Goal: Transaction & Acquisition: Purchase product/service

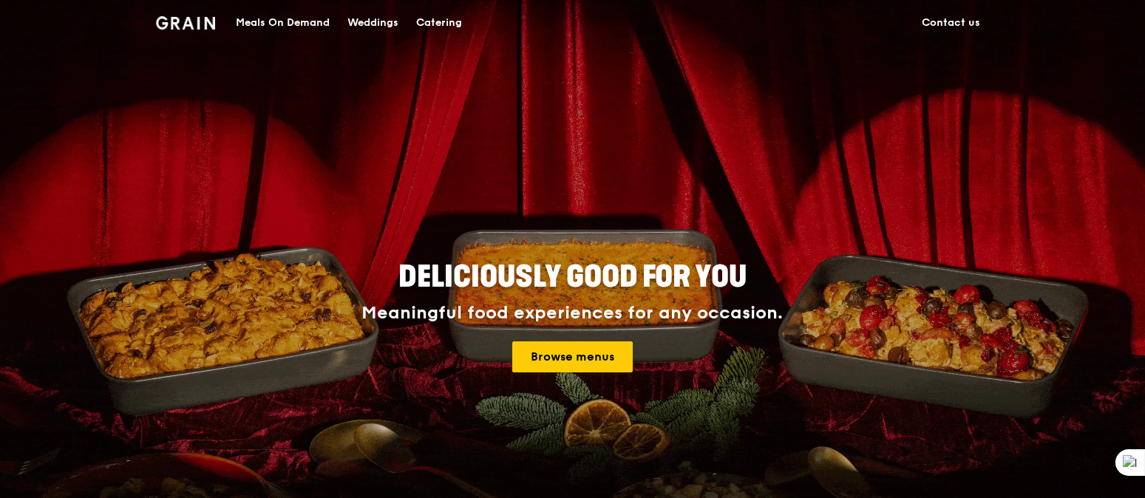
click at [275, 25] on div "Meals On Demand" at bounding box center [283, 23] width 94 height 44
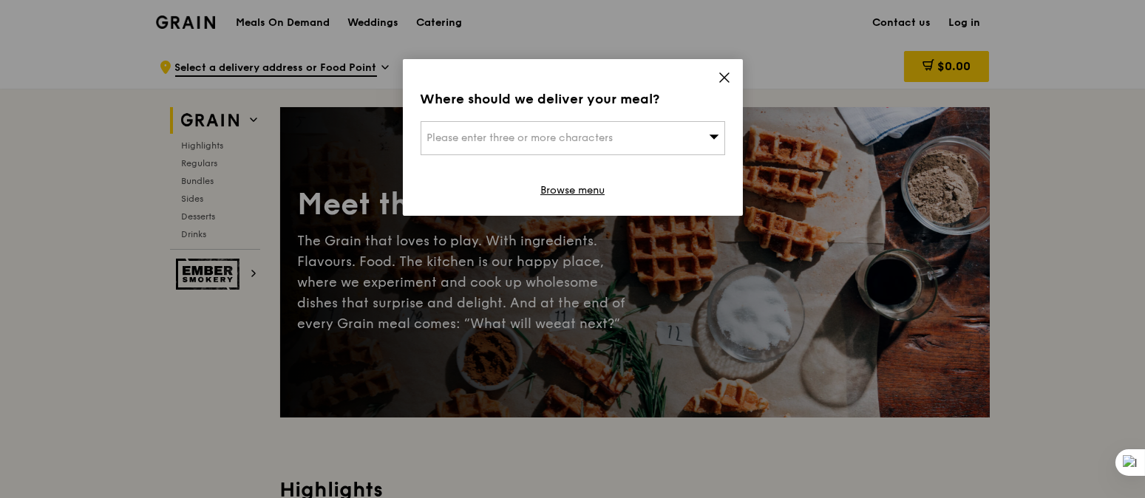
click at [655, 132] on div "Please enter three or more characters" at bounding box center [573, 138] width 305 height 34
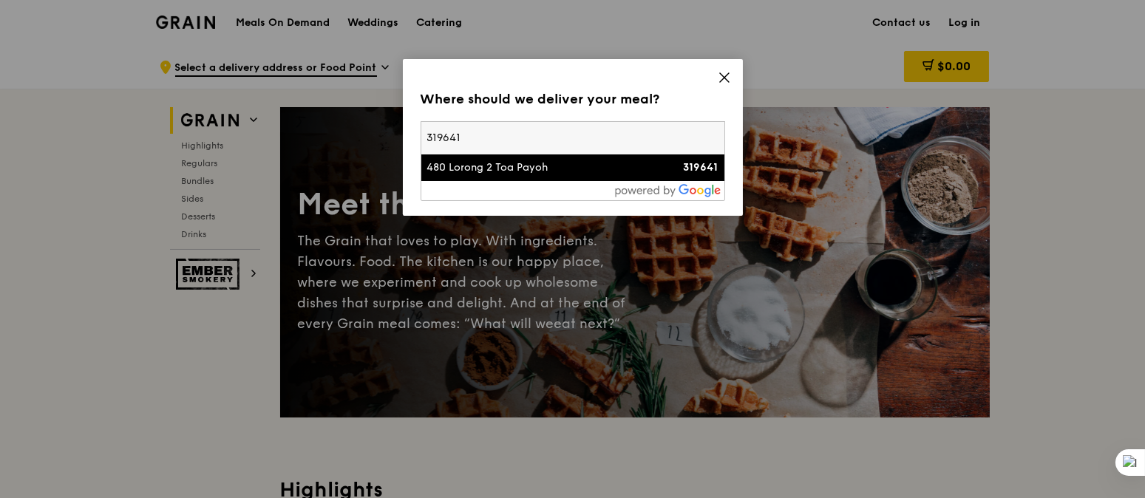
type input "319641"
click at [627, 170] on div "480 Lorong 2 Toa Payoh" at bounding box center [536, 167] width 219 height 15
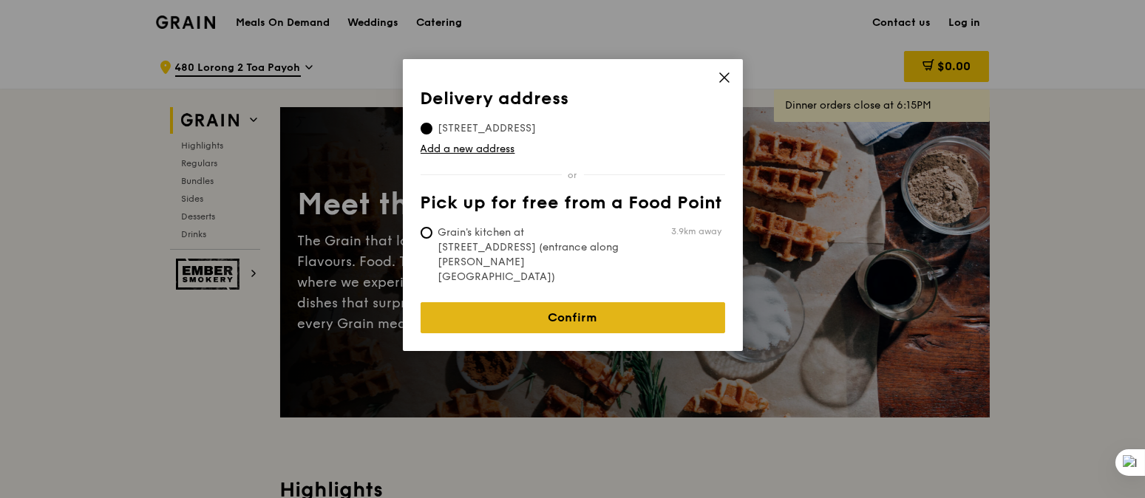
click at [530, 302] on link "Confirm" at bounding box center [573, 317] width 305 height 31
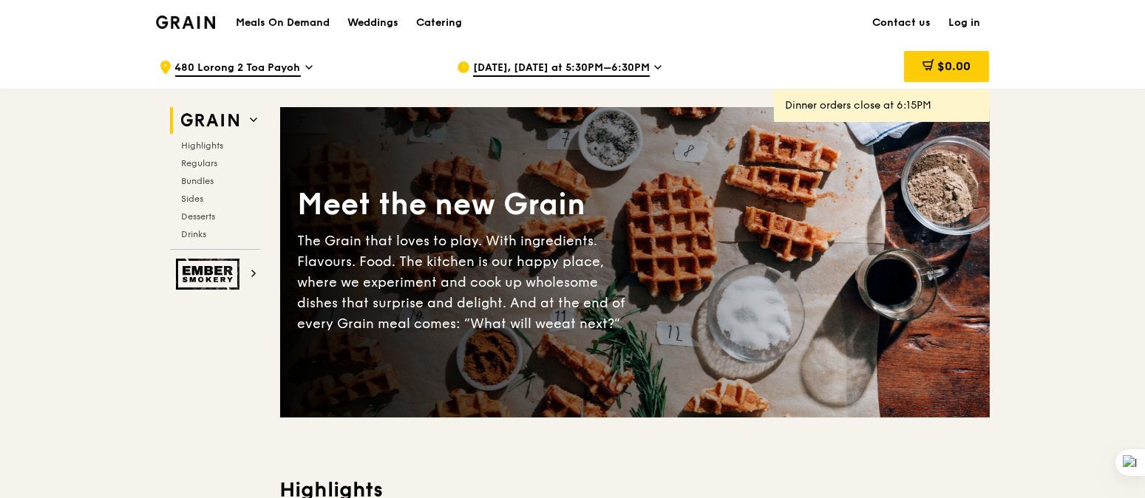
click at [537, 57] on div "[DATE], [DATE] at 5:30PM–6:30PM" at bounding box center [594, 67] width 274 height 44
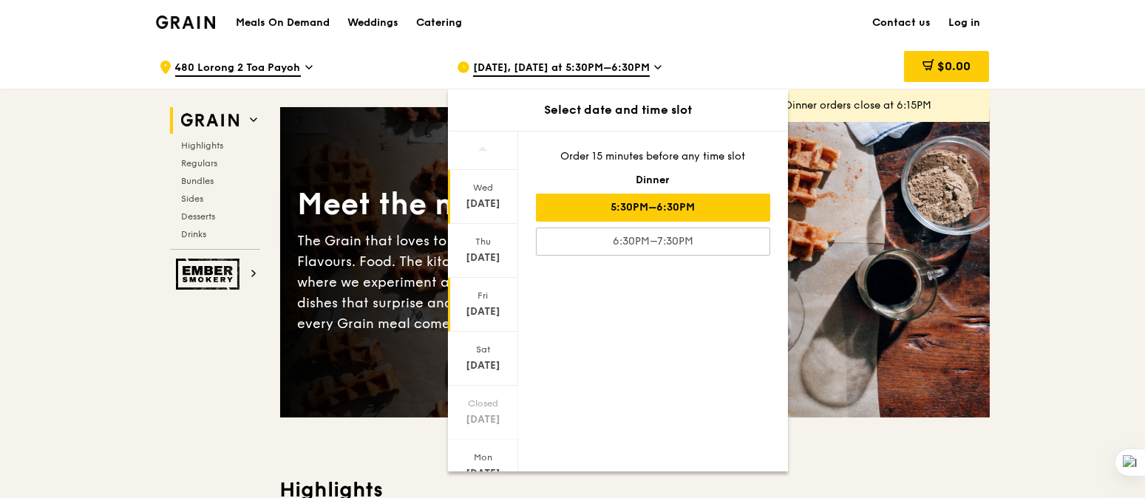
click at [492, 306] on div "[DATE]" at bounding box center [483, 312] width 66 height 15
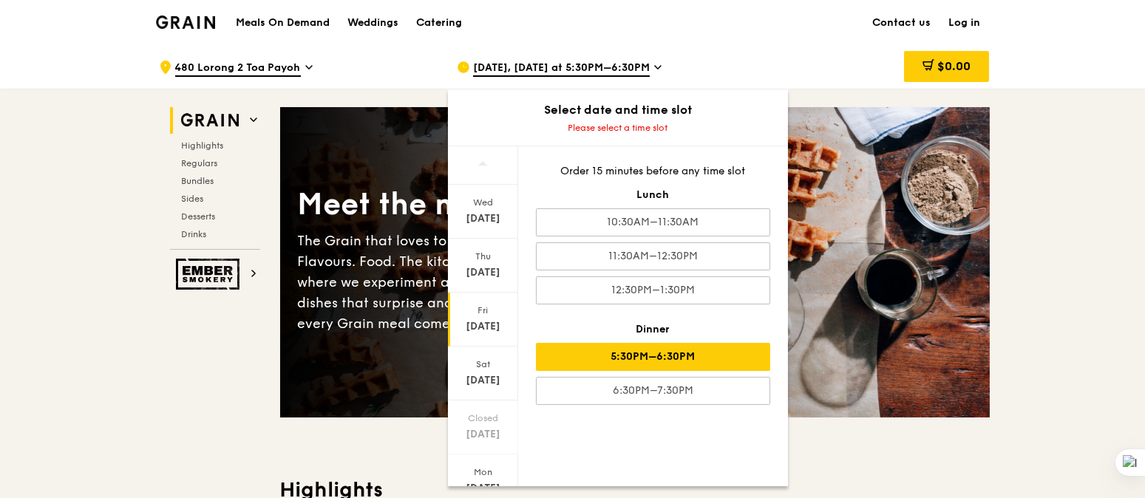
click at [698, 357] on div "5:30PM–6:30PM" at bounding box center [653, 357] width 234 height 28
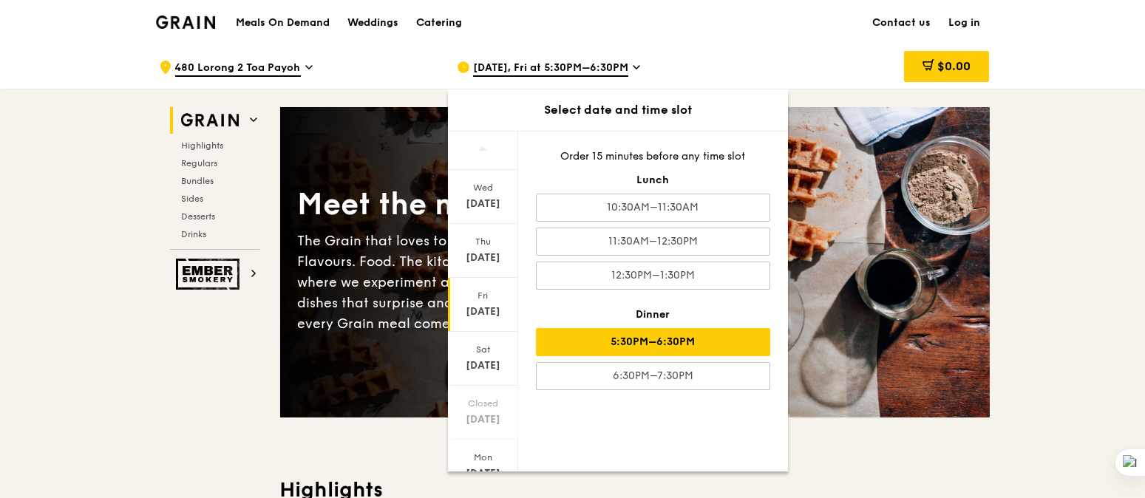
click at [963, 488] on h3 "Highlights" at bounding box center [635, 490] width 710 height 27
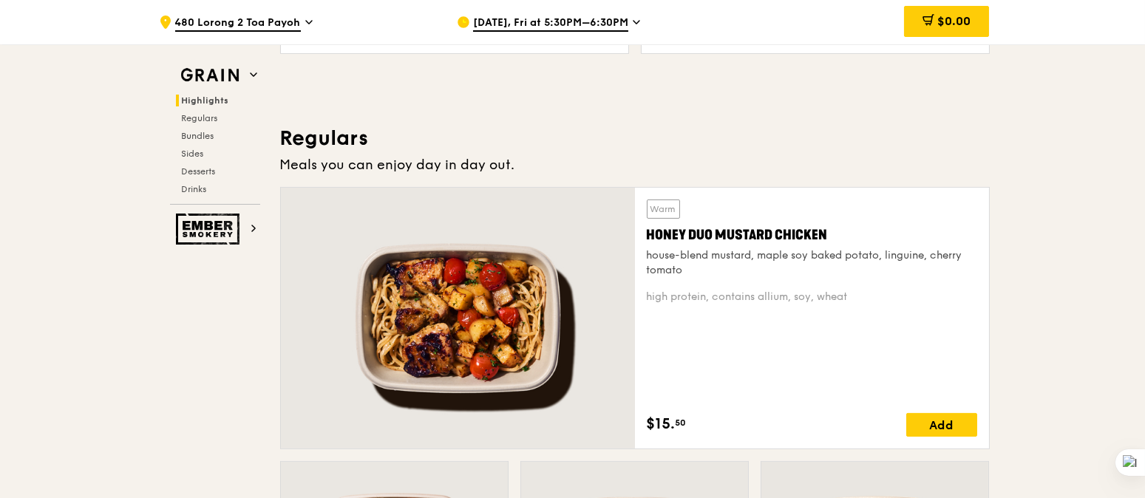
scroll to position [985, 0]
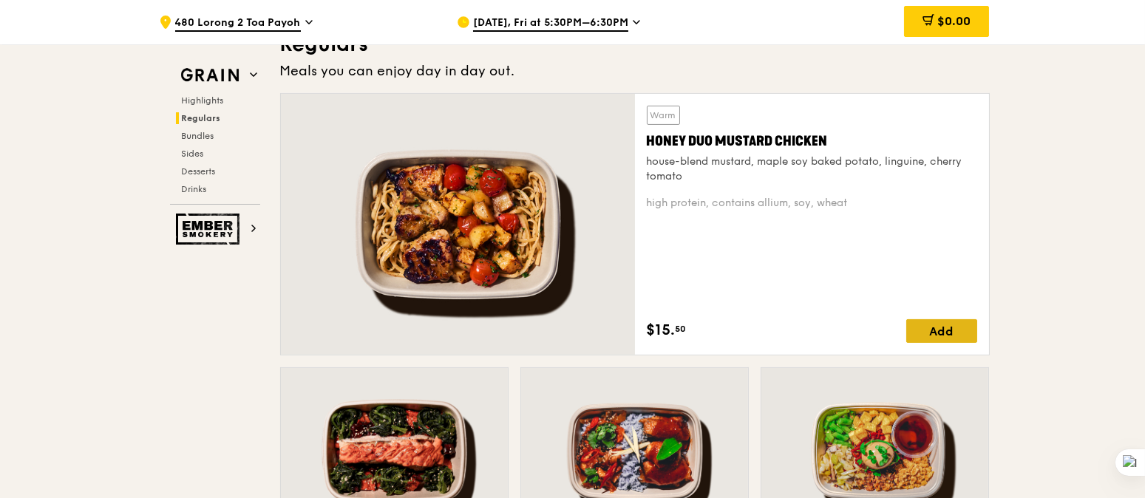
click at [925, 333] on div "Add" at bounding box center [941, 331] width 71 height 24
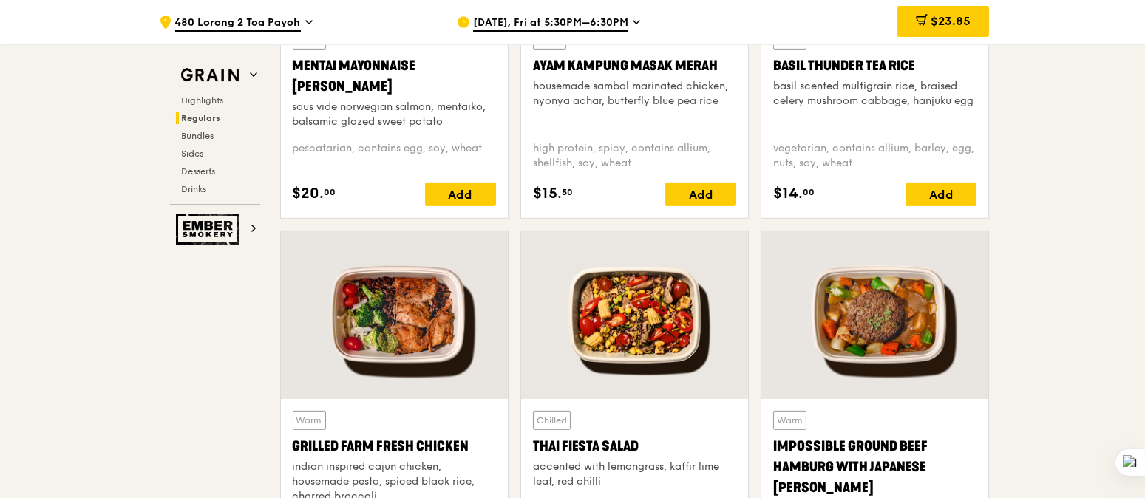
scroll to position [1479, 0]
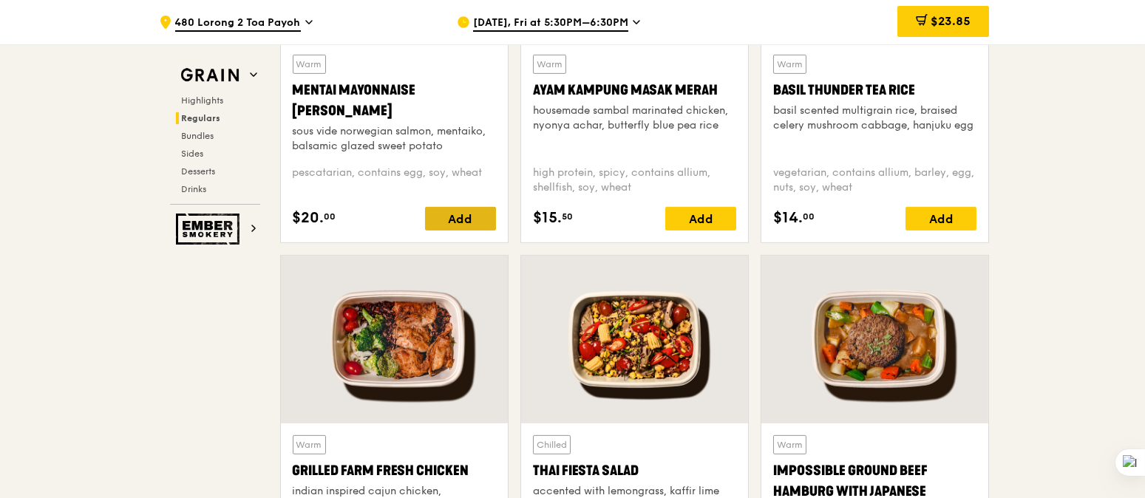
click at [447, 225] on div "Add" at bounding box center [460, 219] width 71 height 24
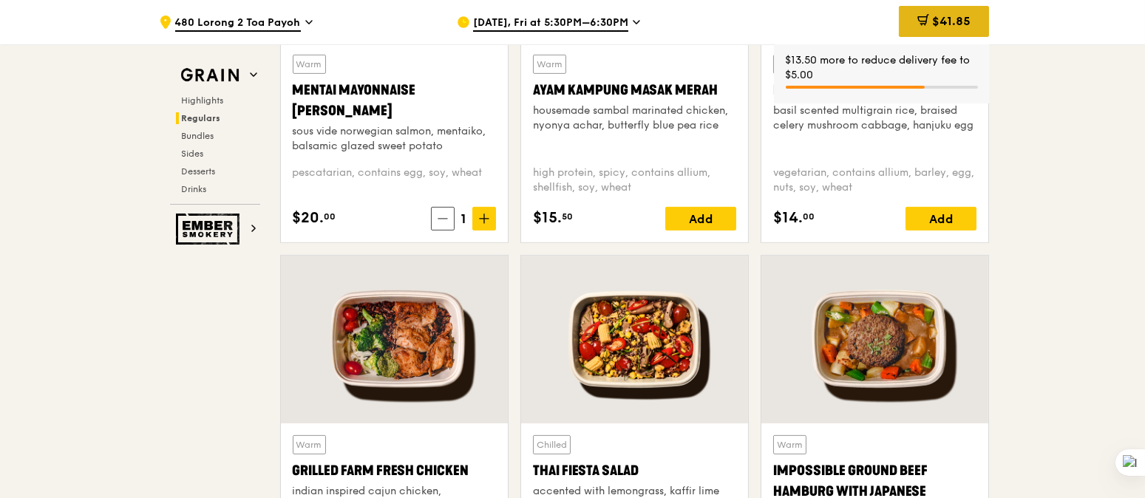
click at [928, 20] on div "$41.85" at bounding box center [944, 21] width 90 height 31
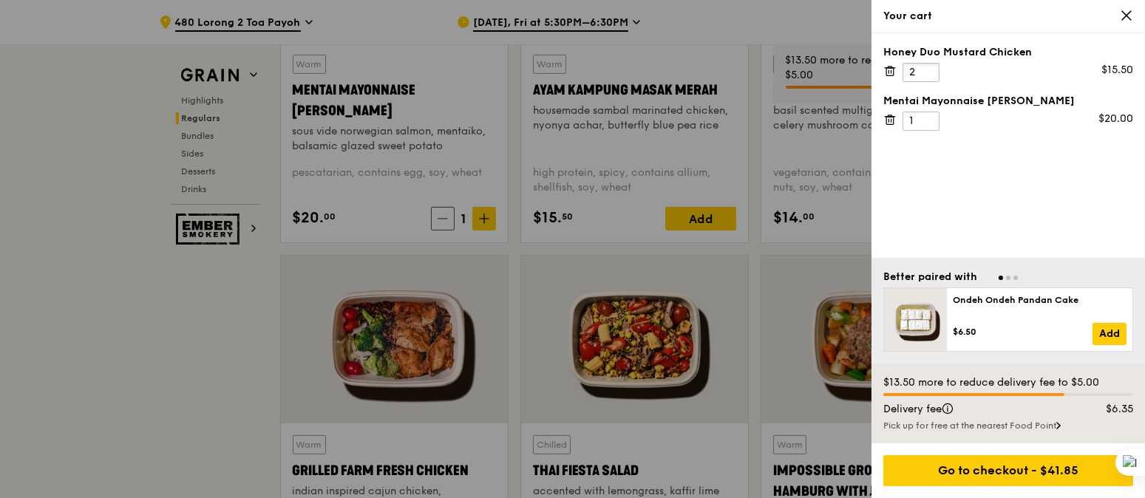
click at [931, 66] on input "2" at bounding box center [921, 72] width 37 height 19
click at [931, 66] on input "3" at bounding box center [921, 72] width 37 height 19
click at [931, 66] on input "4" at bounding box center [921, 72] width 37 height 19
click at [931, 66] on input "5" at bounding box center [921, 72] width 37 height 19
type input "6"
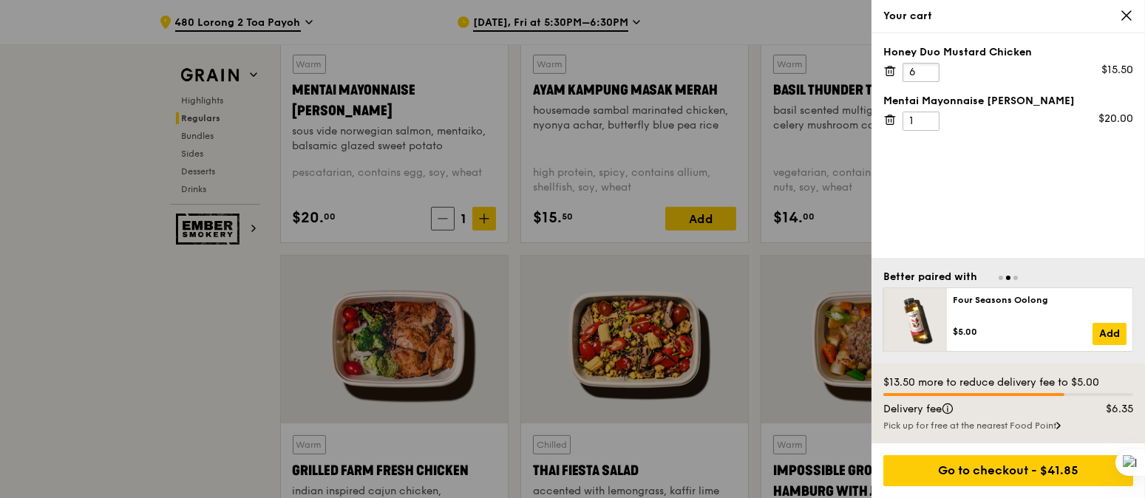
click at [931, 66] on input "6" at bounding box center [921, 72] width 37 height 19
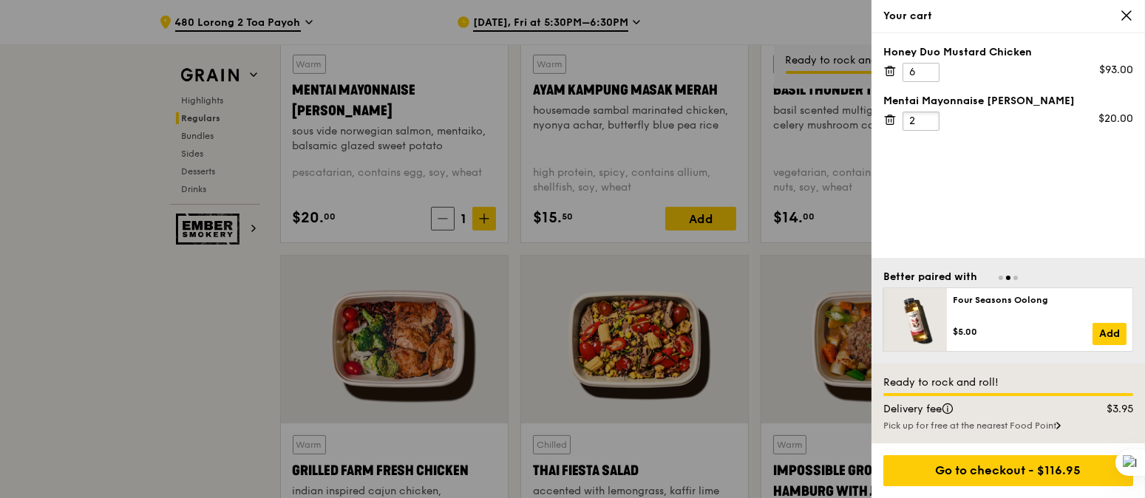
click at [922, 113] on input "2" at bounding box center [921, 121] width 37 height 19
click at [931, 115] on input "3" at bounding box center [921, 121] width 37 height 19
click at [931, 115] on input "4" at bounding box center [921, 121] width 37 height 19
click at [931, 115] on input "5" at bounding box center [921, 121] width 37 height 19
type input "6"
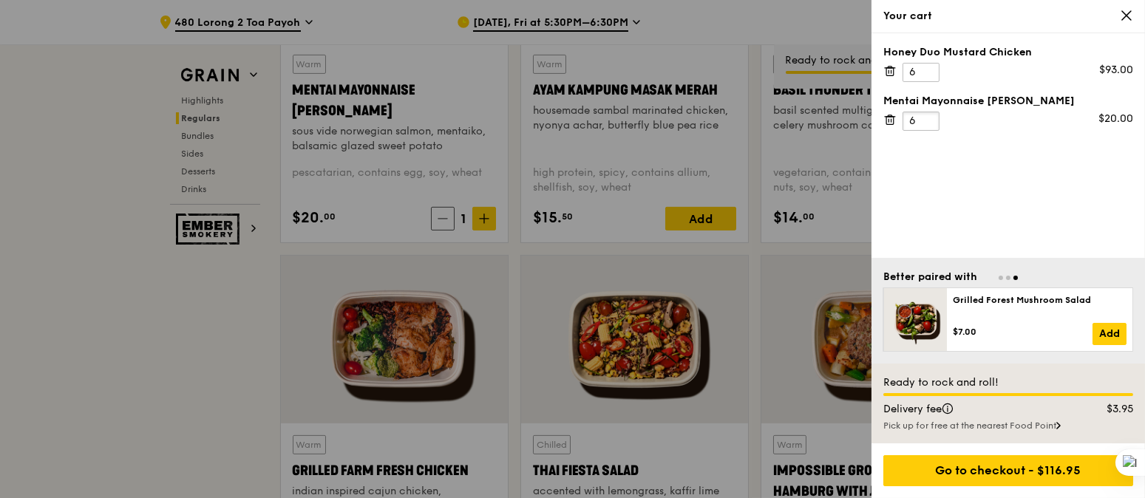
click at [931, 115] on input "6" at bounding box center [921, 121] width 37 height 19
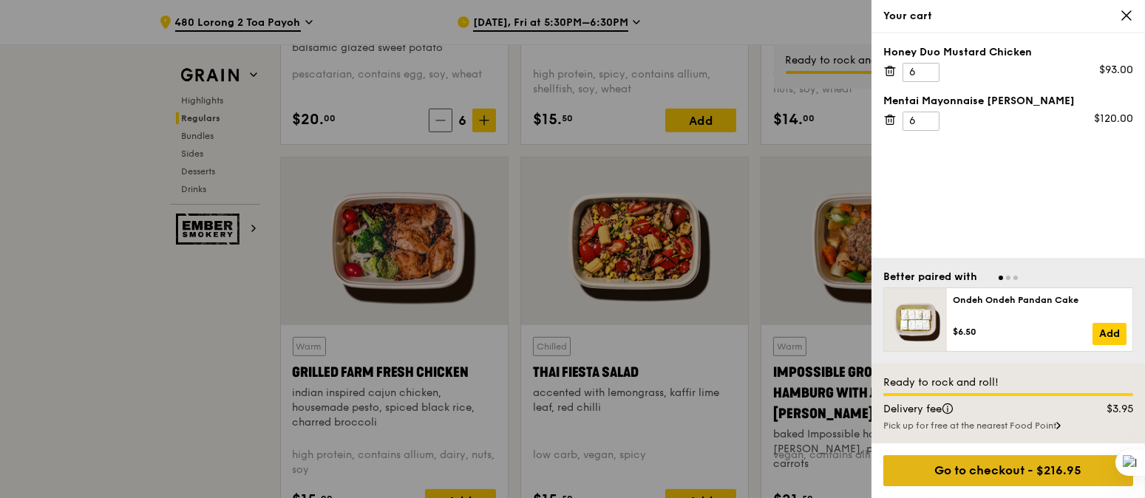
click at [1053, 474] on div "Go to checkout - $216.95" at bounding box center [1008, 470] width 250 height 31
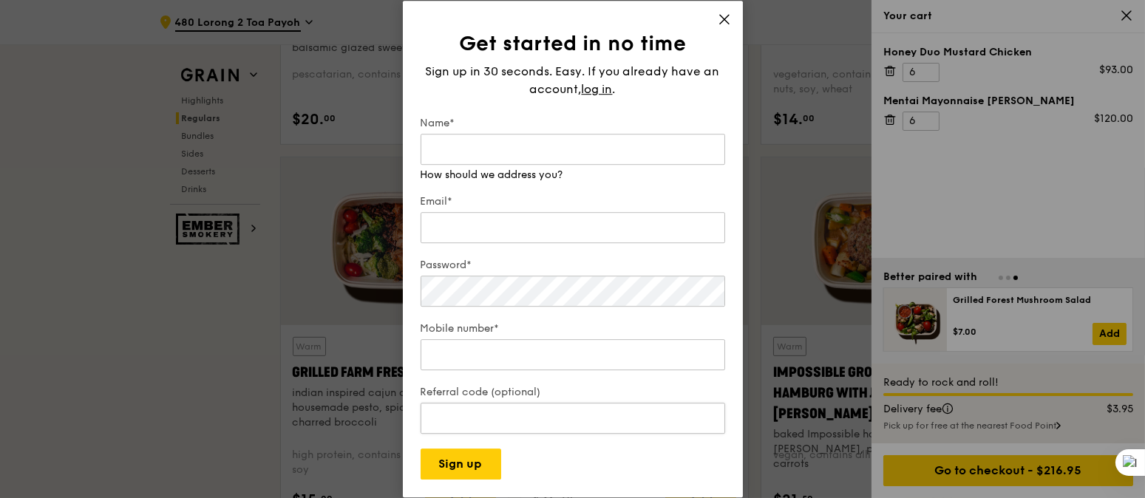
scroll to position [1971, 0]
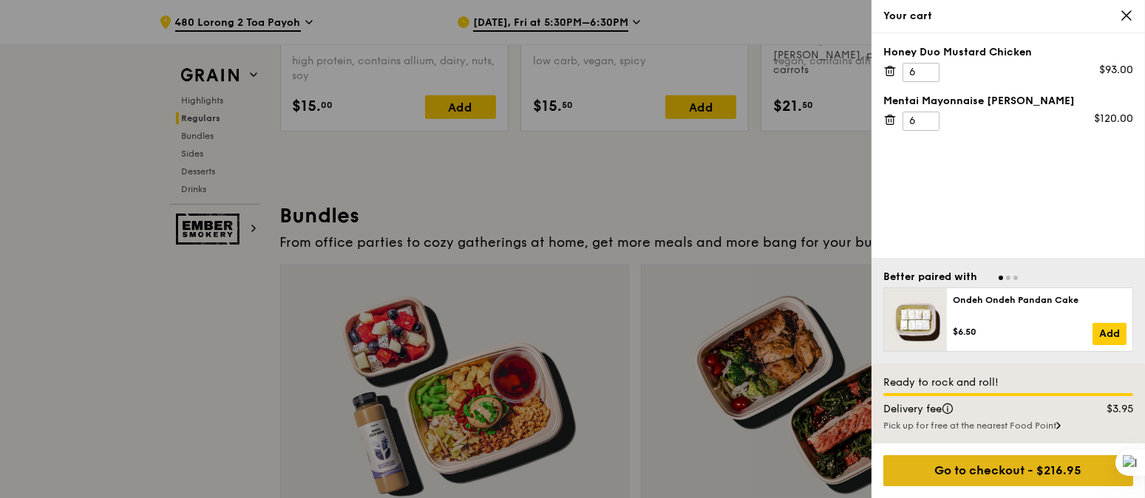
click at [1011, 476] on div "Go to checkout - $216.95" at bounding box center [1008, 470] width 250 height 31
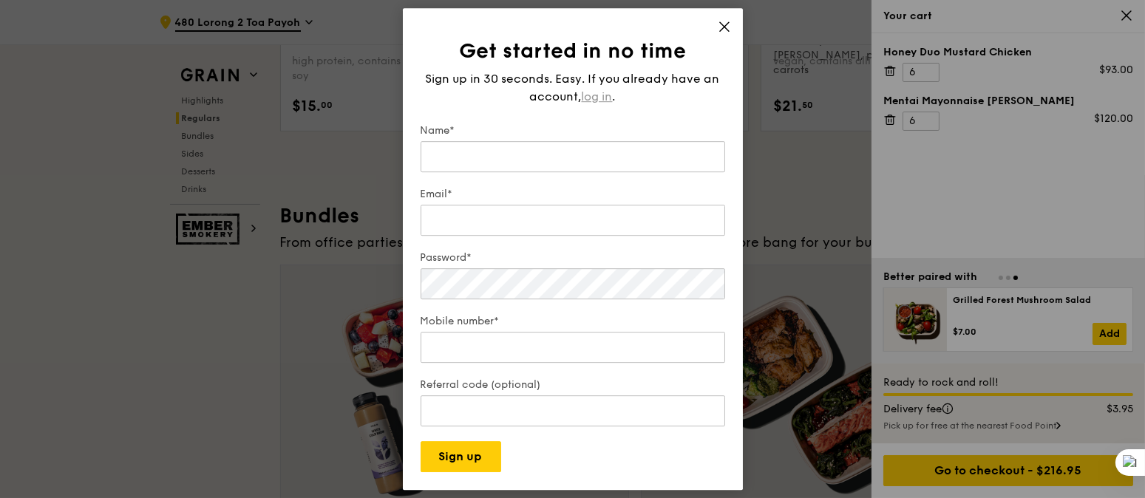
click at [608, 88] on div "Sign up in 30 seconds. Easy. If you already have an account, log in ." at bounding box center [573, 87] width 305 height 35
click at [606, 95] on span "log in" at bounding box center [597, 97] width 31 height 18
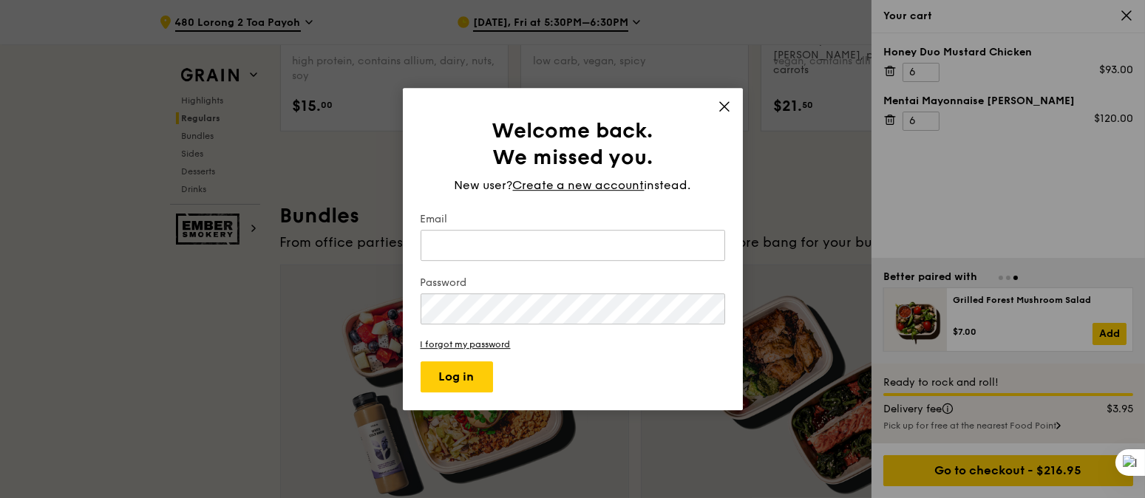
type input "sarah.lim@tpmc.org.sg"
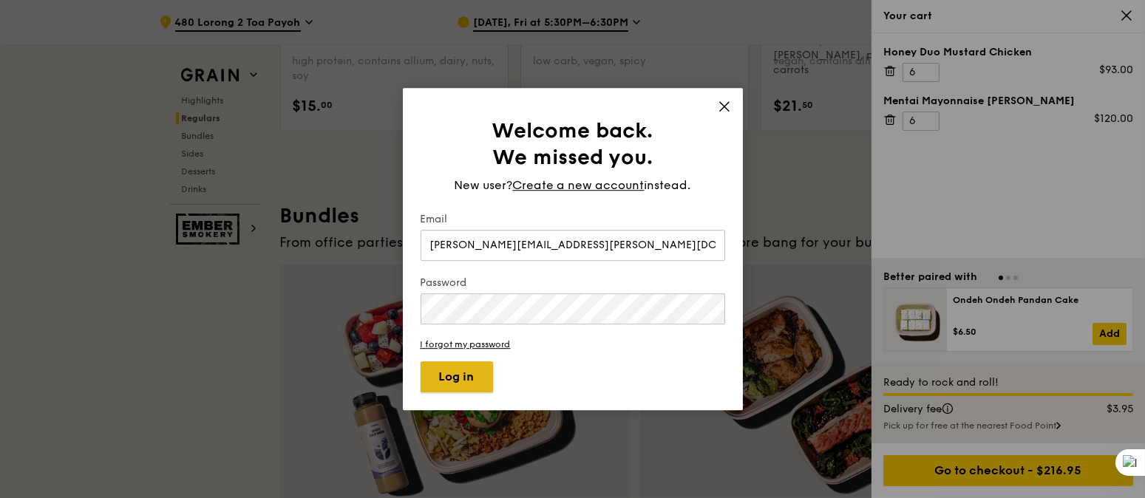
click at [469, 381] on button "Log in" at bounding box center [457, 376] width 72 height 31
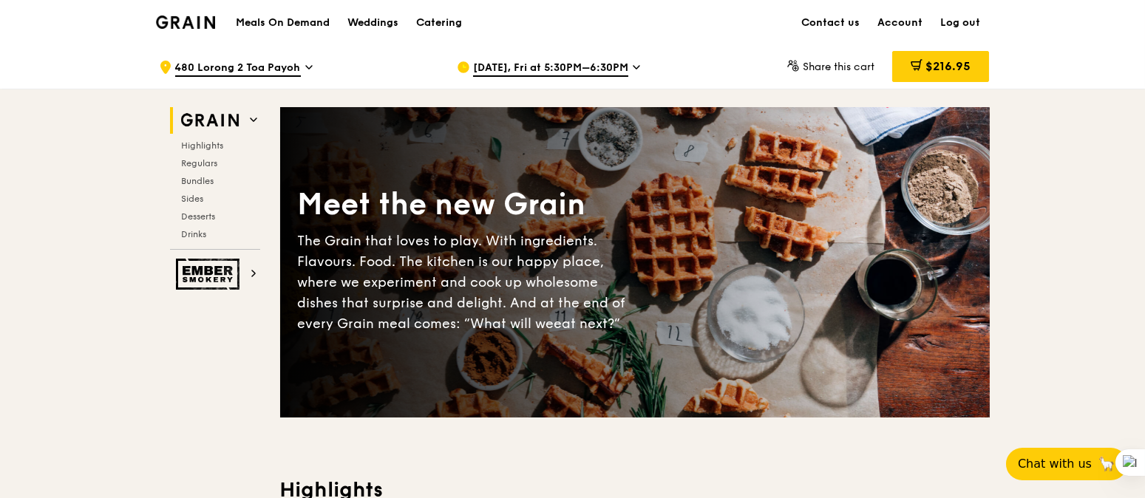
click at [951, 68] on span "$216.95" at bounding box center [948, 66] width 45 height 14
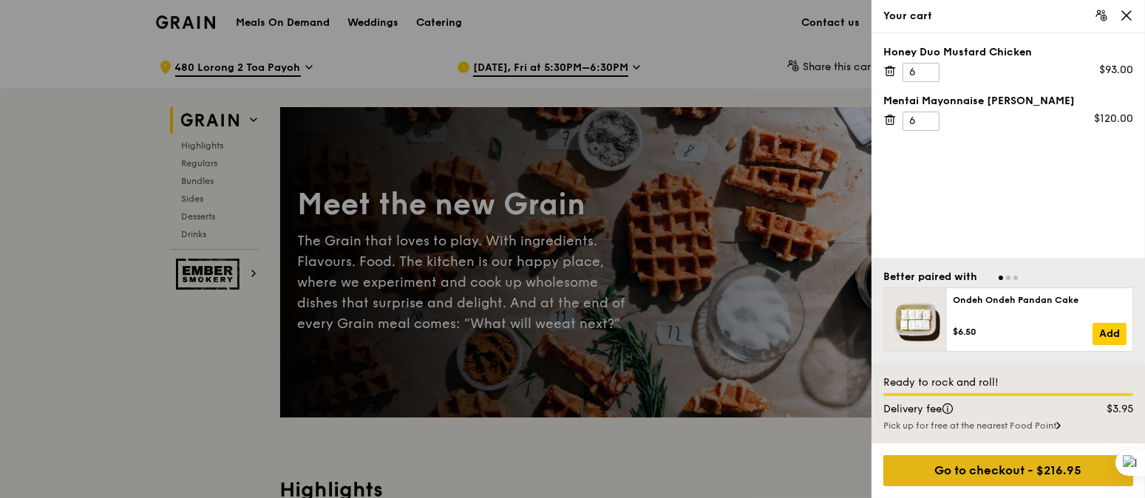
click at [1050, 481] on div "Go to checkout - $216.95" at bounding box center [1008, 470] width 250 height 31
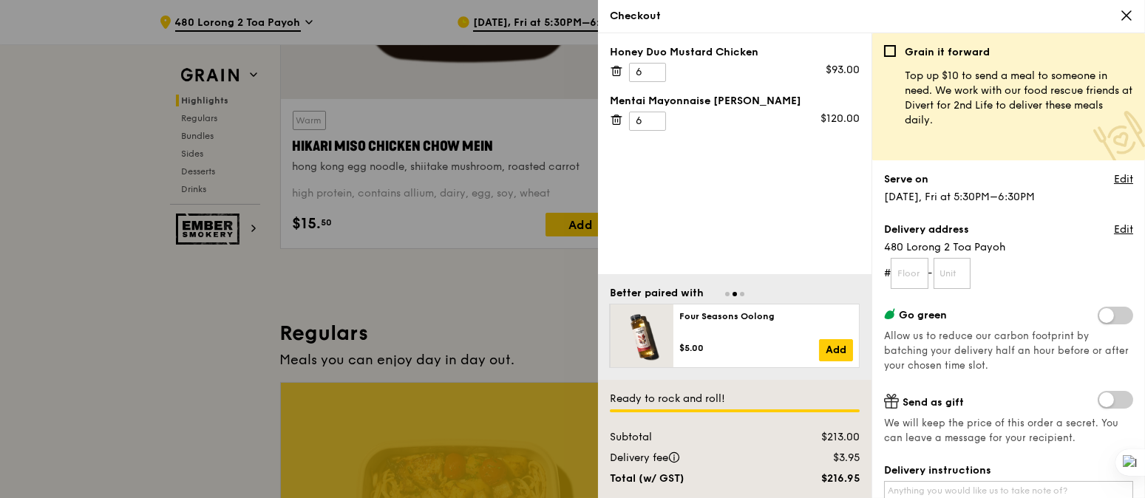
scroll to position [887, 0]
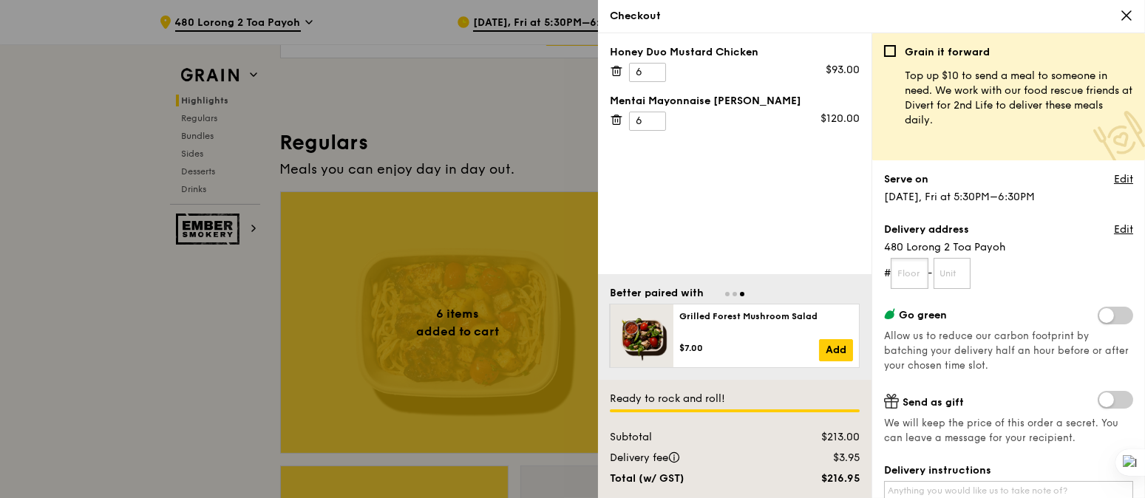
click at [903, 278] on input "text" at bounding box center [910, 273] width 38 height 31
type input "01"
click at [958, 279] on input "text" at bounding box center [953, 273] width 38 height 31
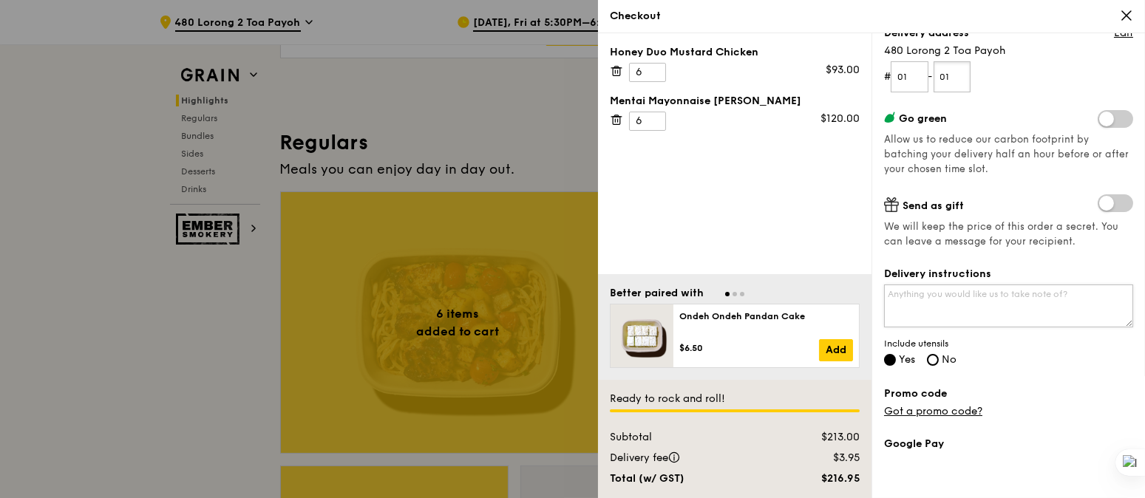
scroll to position [296, 0]
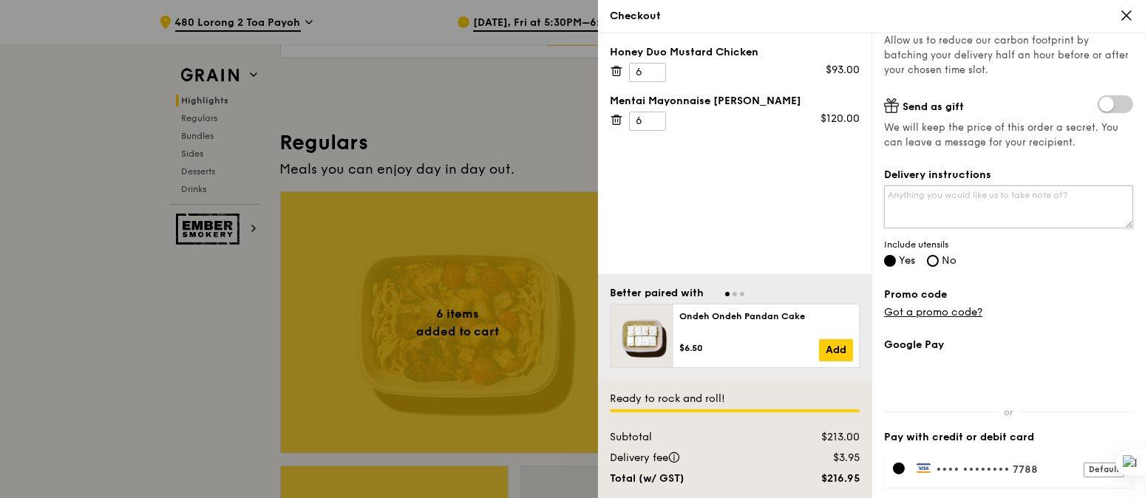
type input "01"
click at [933, 206] on textarea "Delivery instructions" at bounding box center [1008, 207] width 249 height 43
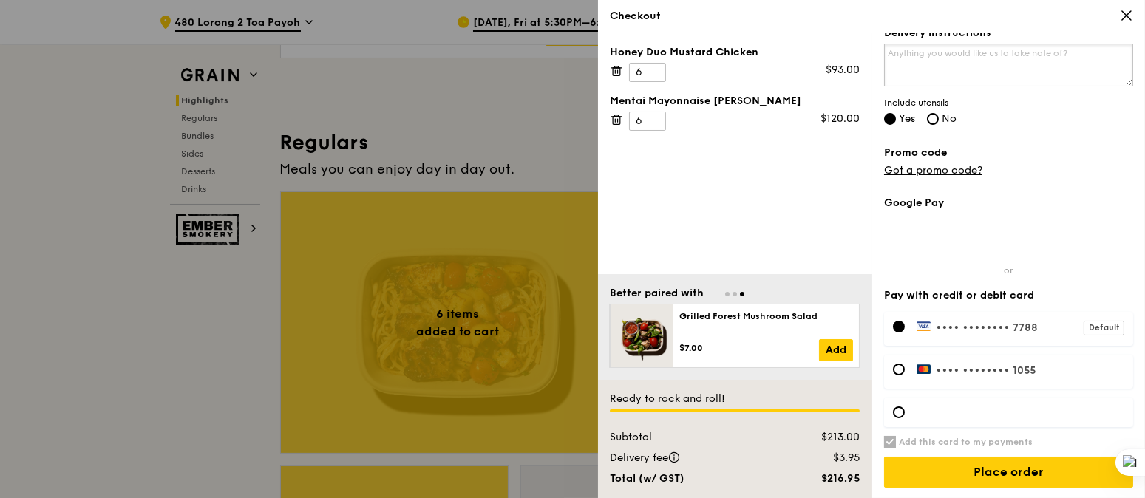
scroll to position [438, 0]
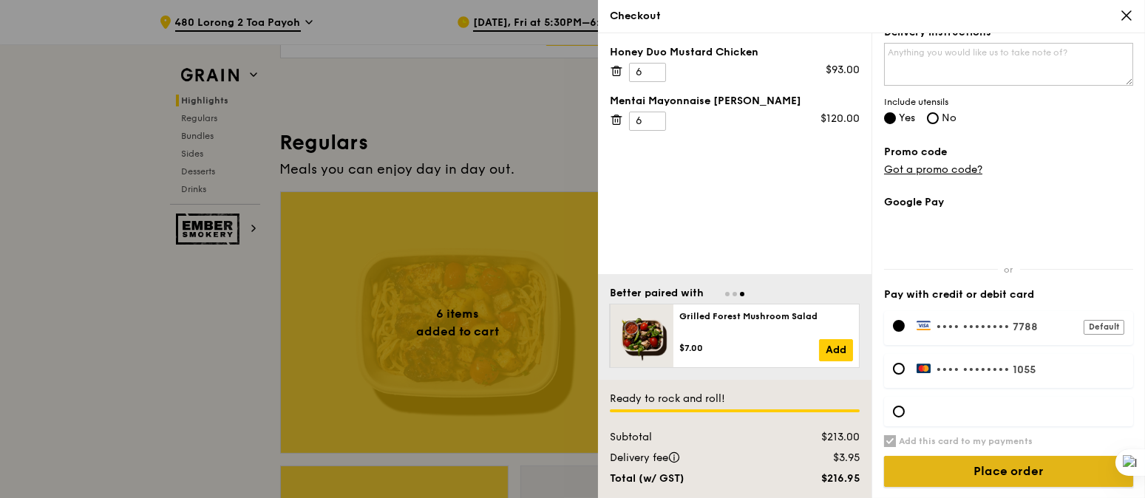
click at [1019, 483] on input "Place order" at bounding box center [1008, 471] width 249 height 31
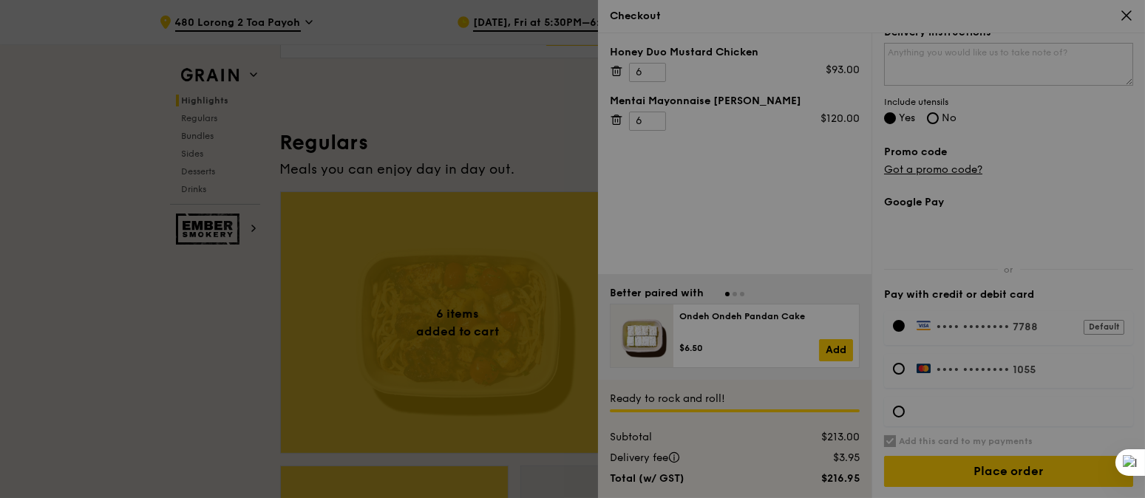
click at [1017, 470] on div at bounding box center [572, 249] width 1145 height 498
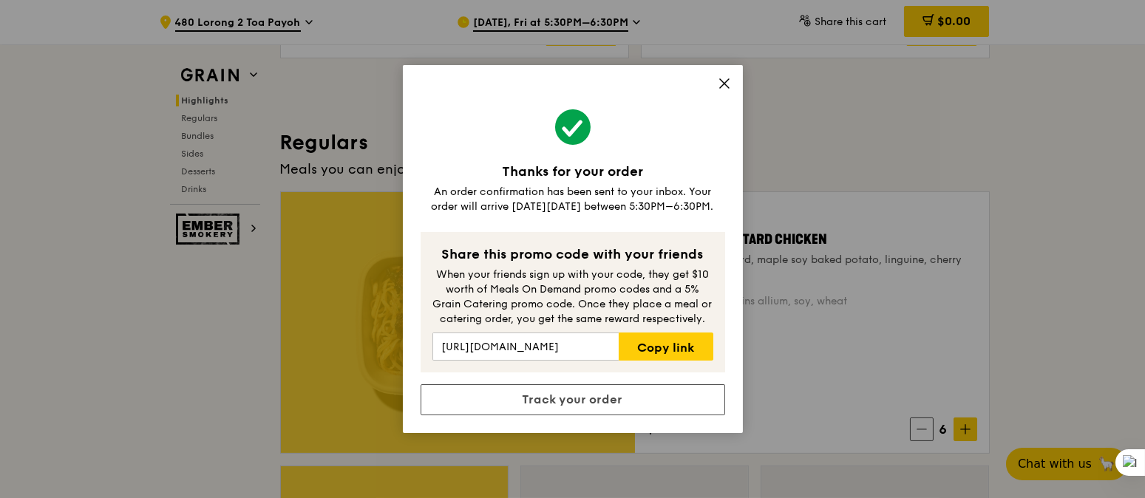
click at [714, 81] on div "Thanks for your order An order confirmation has been sent to your inbox. Your o…" at bounding box center [573, 249] width 340 height 368
click at [719, 81] on icon at bounding box center [724, 83] width 13 height 13
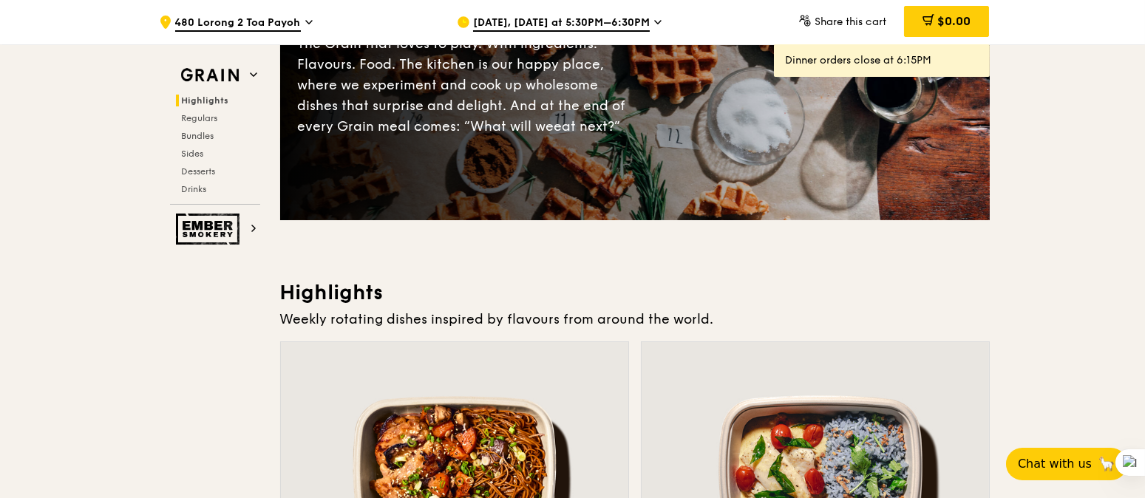
scroll to position [0, 0]
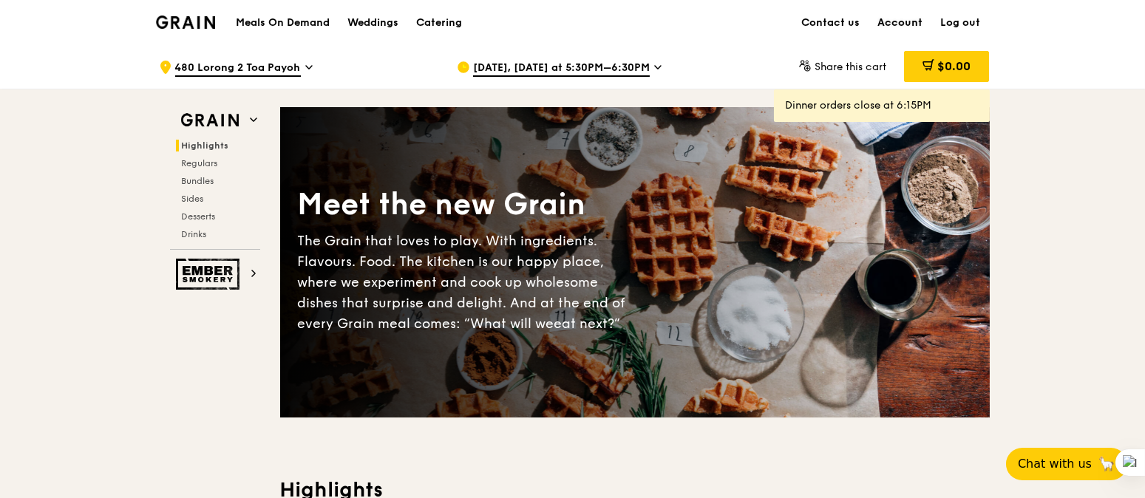
click at [895, 10] on link "Account" at bounding box center [900, 23] width 63 height 44
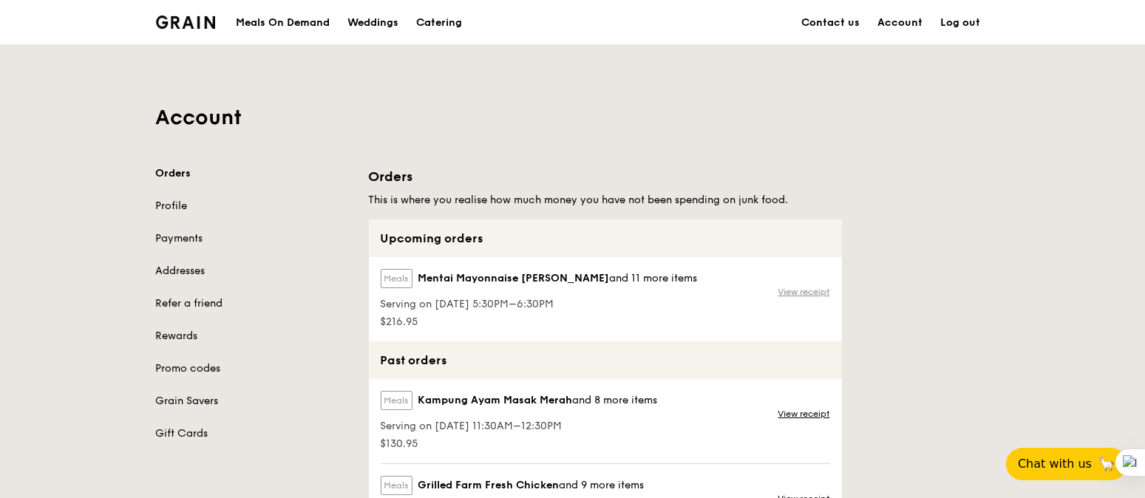
click at [805, 288] on link "View receipt" at bounding box center [804, 292] width 52 height 12
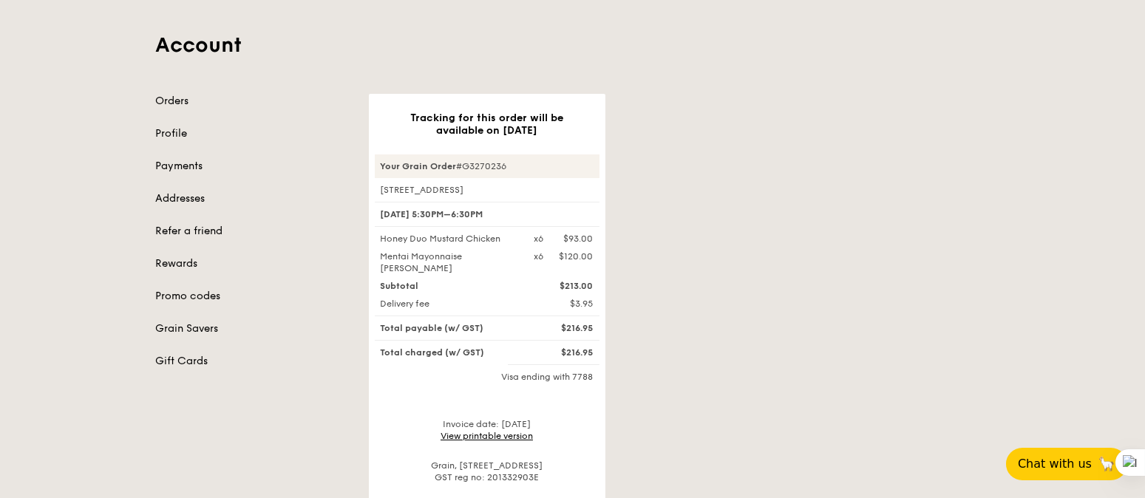
scroll to position [98, 0]
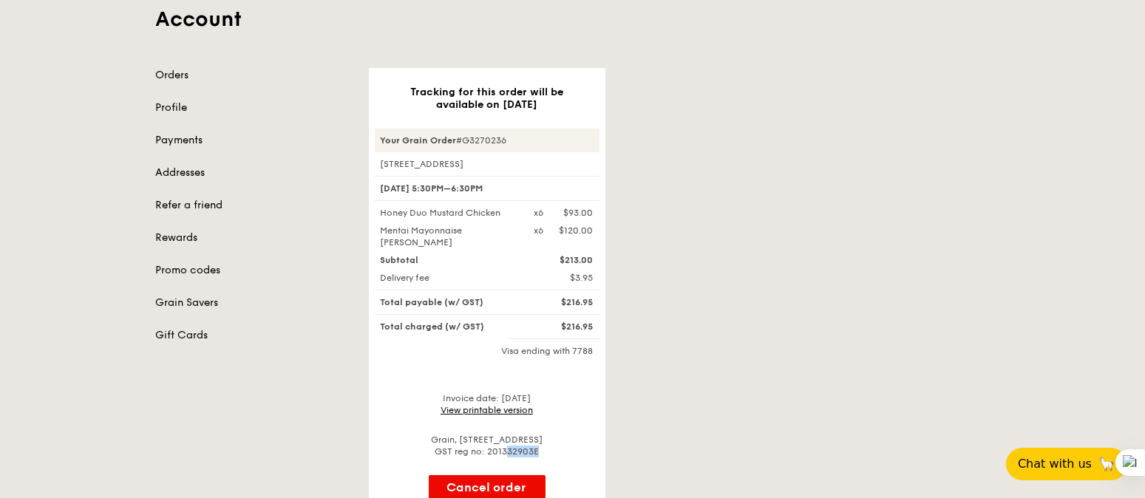
drag, startPoint x: 509, startPoint y: 452, endPoint x: 509, endPoint y: 467, distance: 15.5
click at [509, 466] on div "Tracking for this order will be available on [DATE] Your Grain Order #G3270236 …" at bounding box center [487, 292] width 237 height 449
click at [522, 483] on button "Cancel order" at bounding box center [487, 487] width 117 height 24
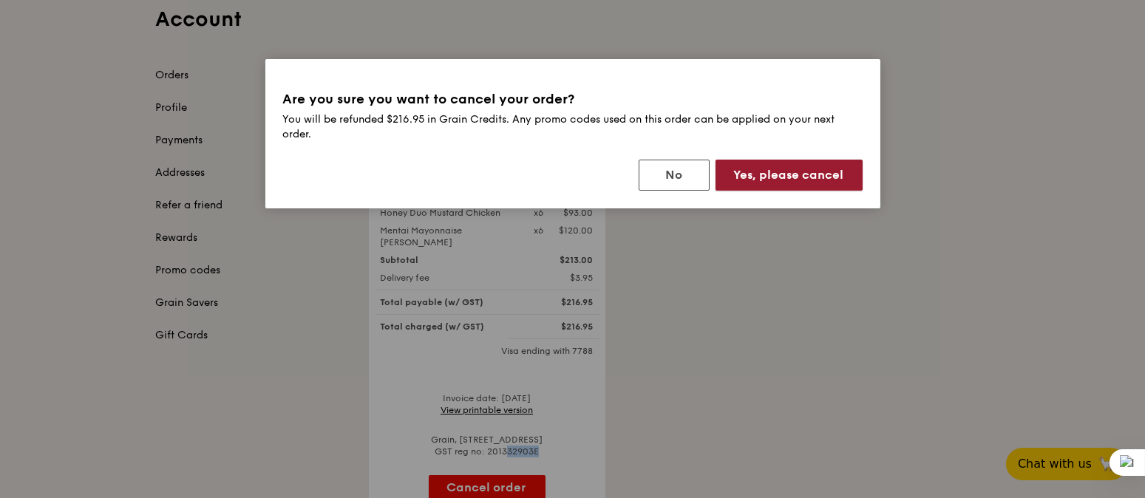
click at [841, 177] on button "Yes, please cancel" at bounding box center [789, 175] width 147 height 31
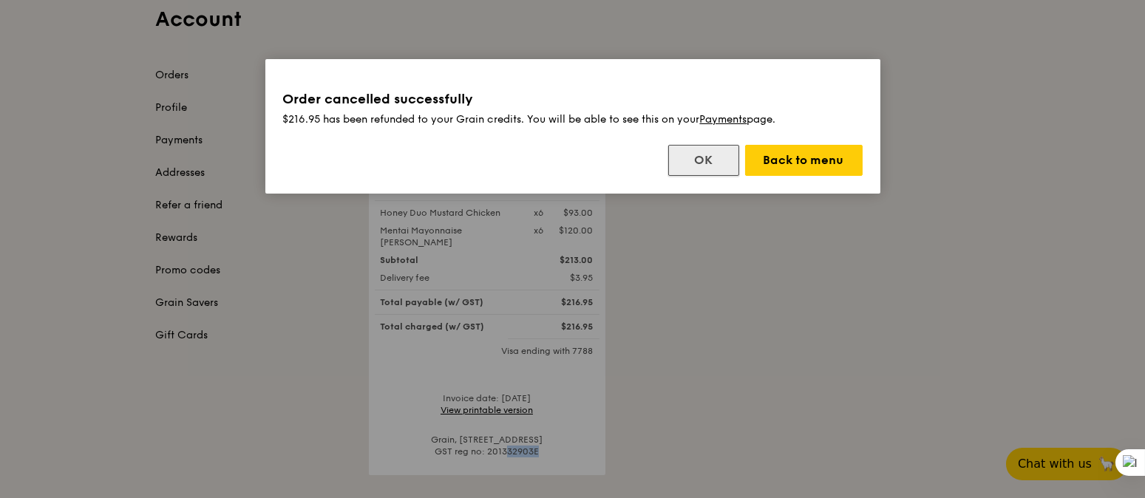
click at [710, 160] on button "OK" at bounding box center [703, 160] width 71 height 31
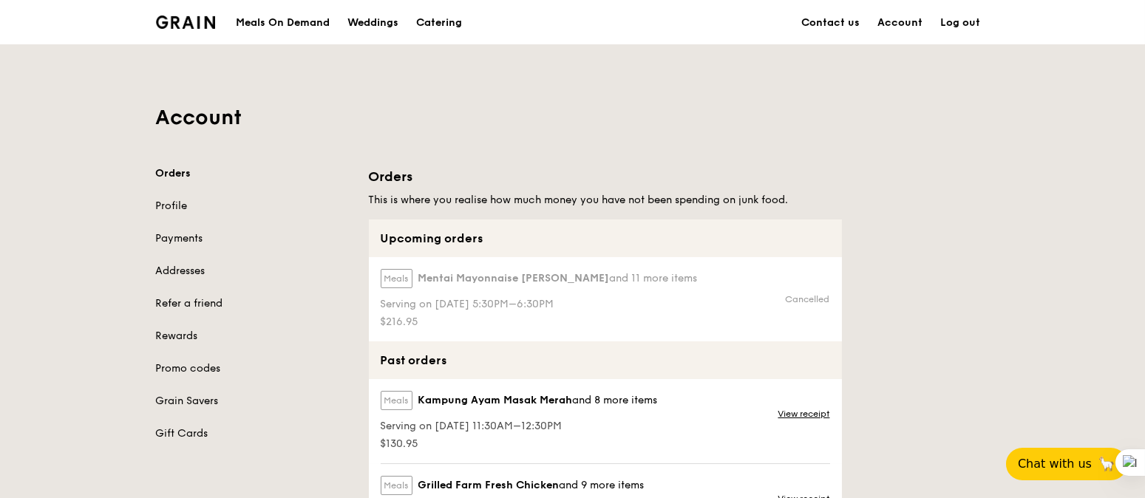
click at [273, 19] on div "Meals On Demand" at bounding box center [283, 23] width 94 height 44
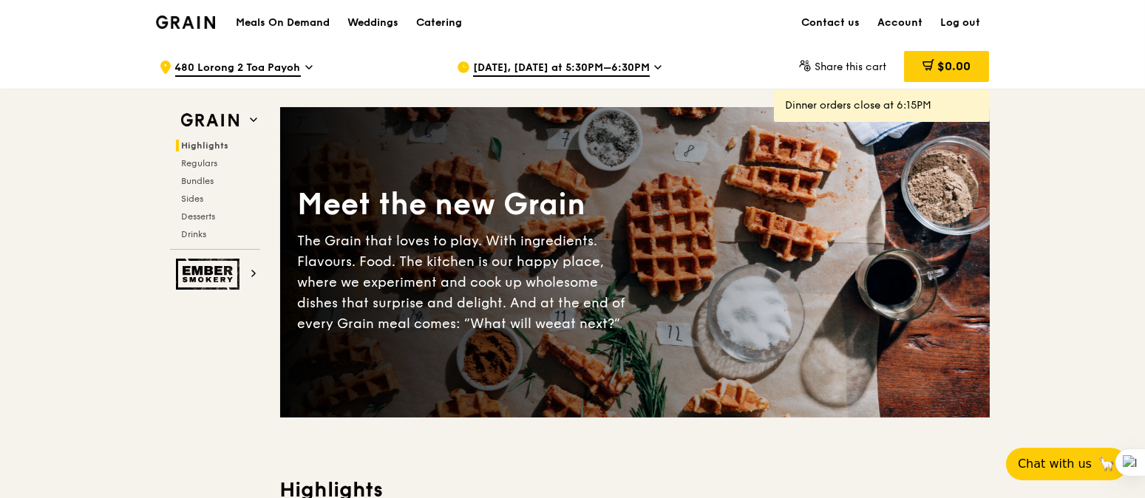
click at [560, 69] on span "[DATE], [DATE] at 5:30PM–6:30PM" at bounding box center [561, 69] width 177 height 16
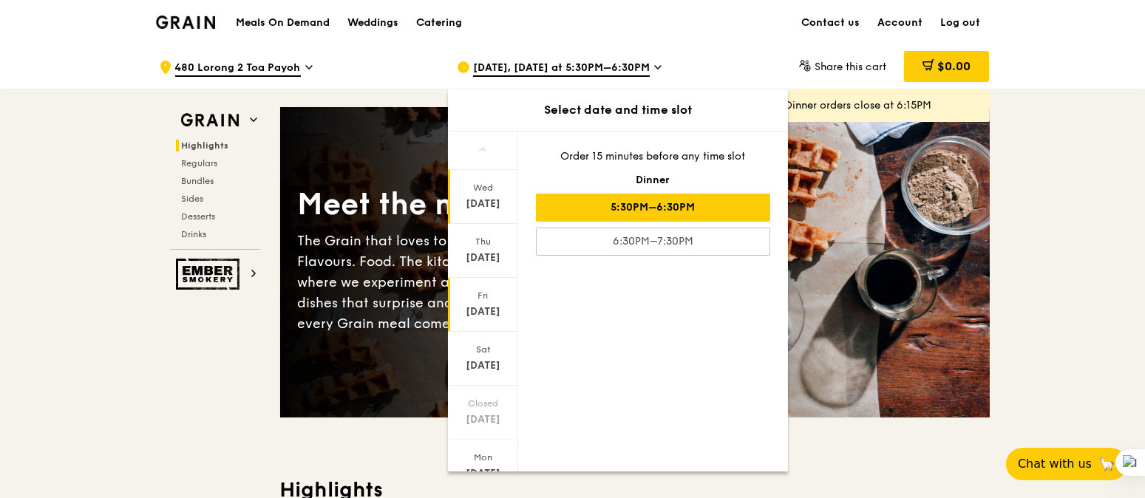
click at [484, 297] on div "Fri" at bounding box center [483, 296] width 66 height 12
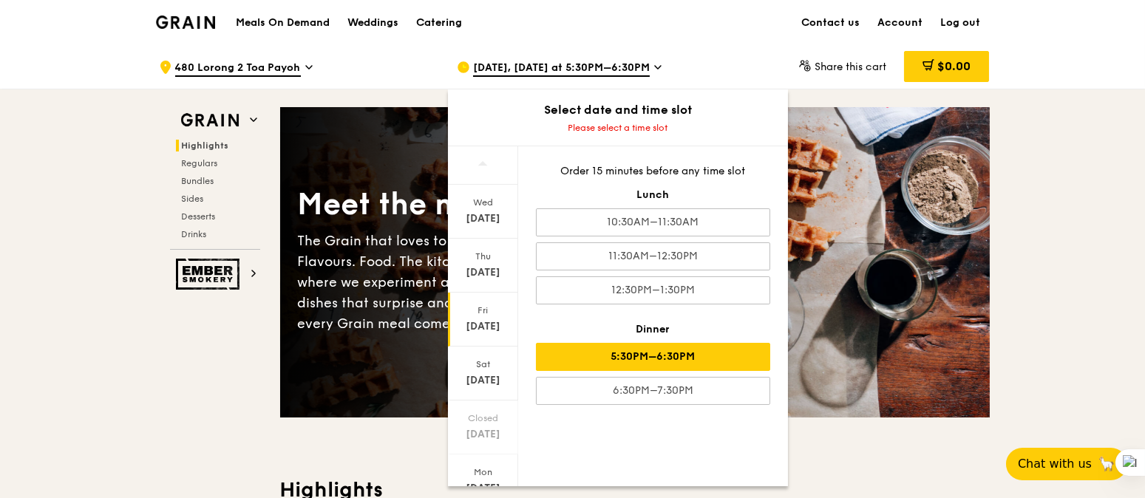
click at [647, 353] on div "5:30PM–6:30PM" at bounding box center [653, 357] width 234 height 28
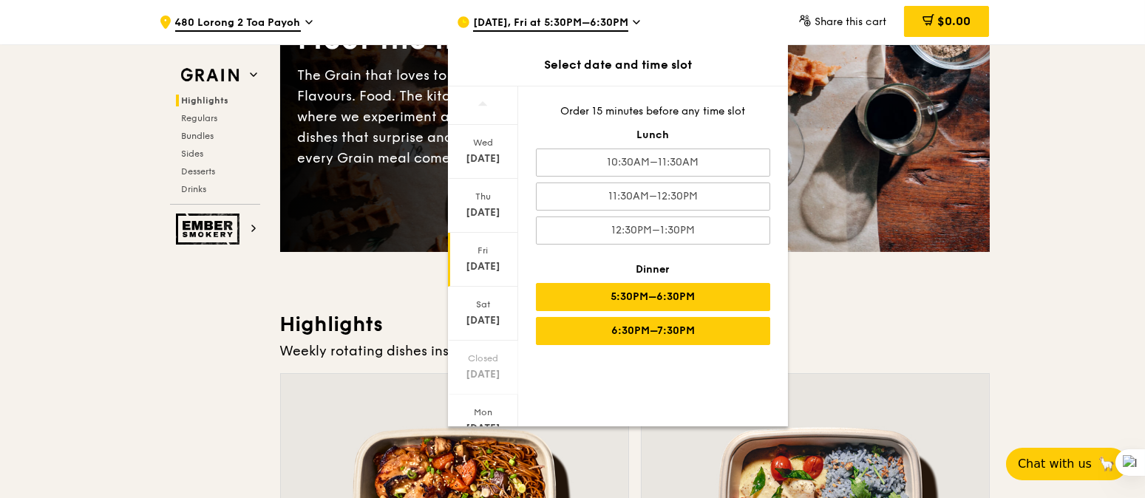
scroll to position [296, 0]
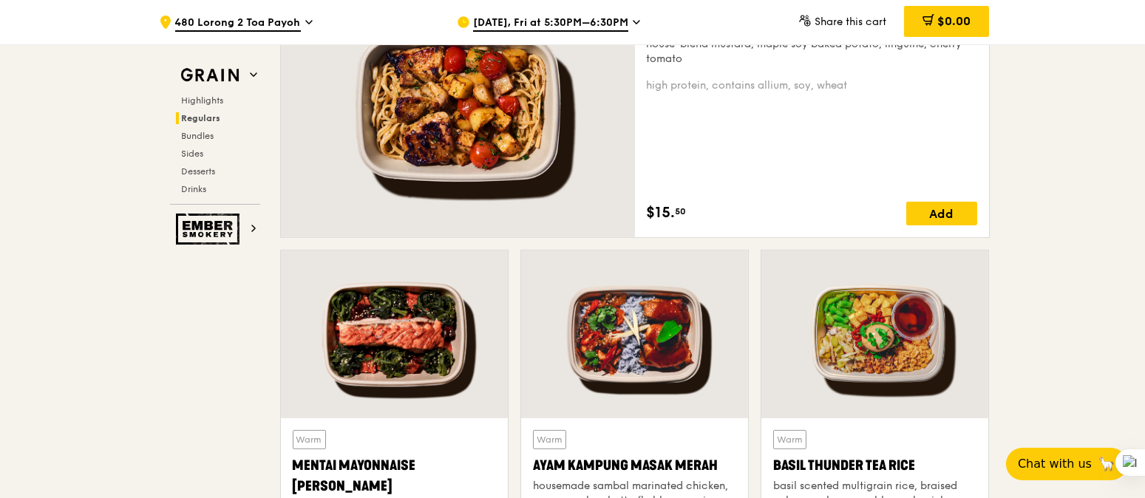
scroll to position [985, 0]
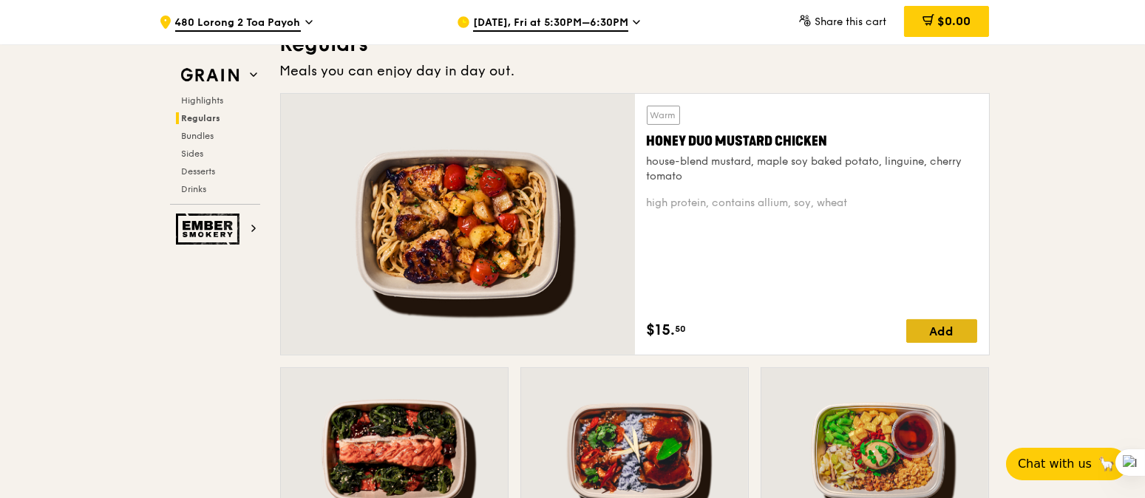
drag, startPoint x: 963, startPoint y: 324, endPoint x: 962, endPoint y: 316, distance: 8.3
click at [963, 323] on div "Add" at bounding box center [941, 331] width 71 height 24
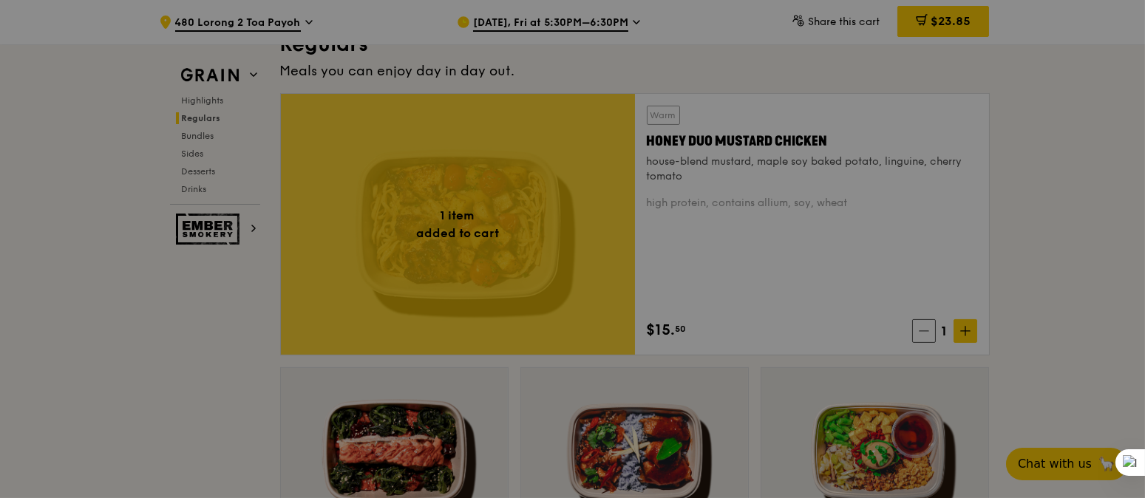
click at [974, 332] on div at bounding box center [572, 249] width 1145 height 498
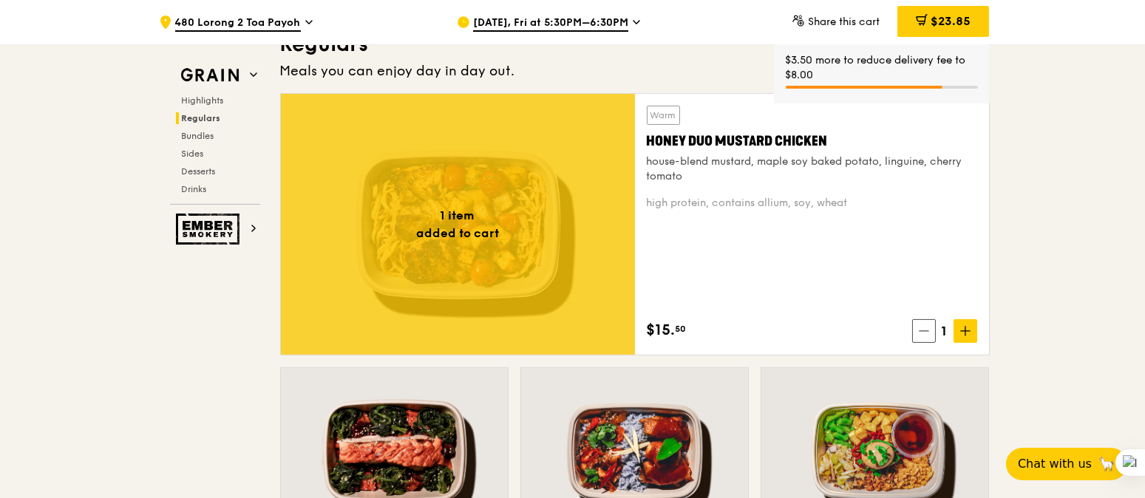
click at [974, 332] on span at bounding box center [966, 331] width 24 height 24
click at [974, 330] on span at bounding box center [966, 331] width 24 height 24
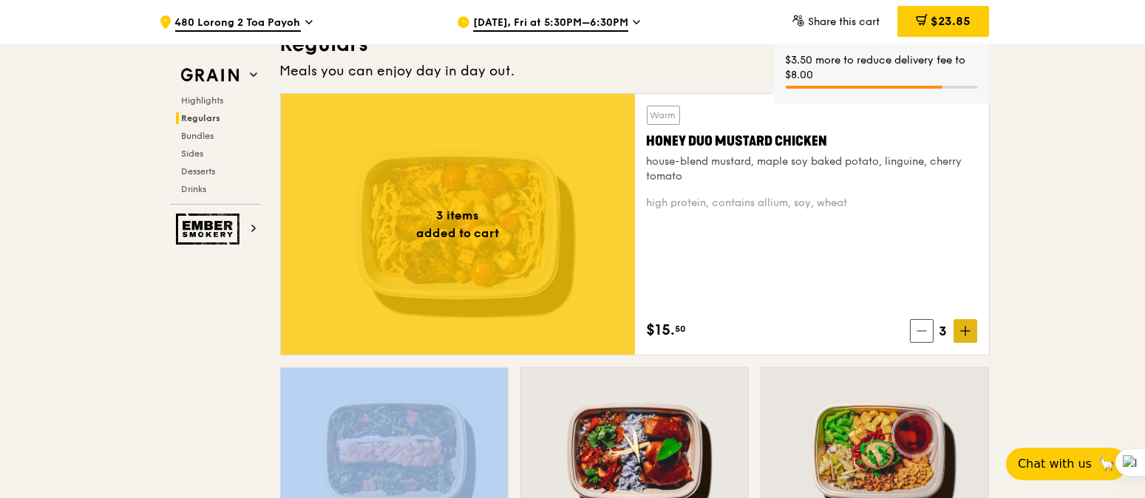
click at [974, 330] on span at bounding box center [966, 331] width 24 height 24
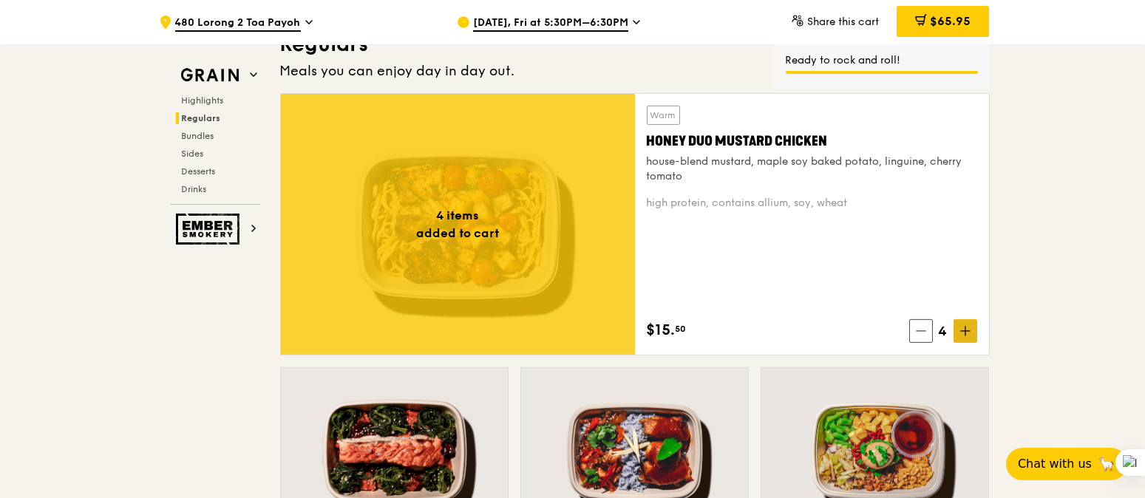
click at [974, 330] on span at bounding box center [966, 331] width 24 height 24
click at [971, 327] on span at bounding box center [966, 331] width 24 height 24
click at [415, 398] on div at bounding box center [394, 452] width 227 height 168
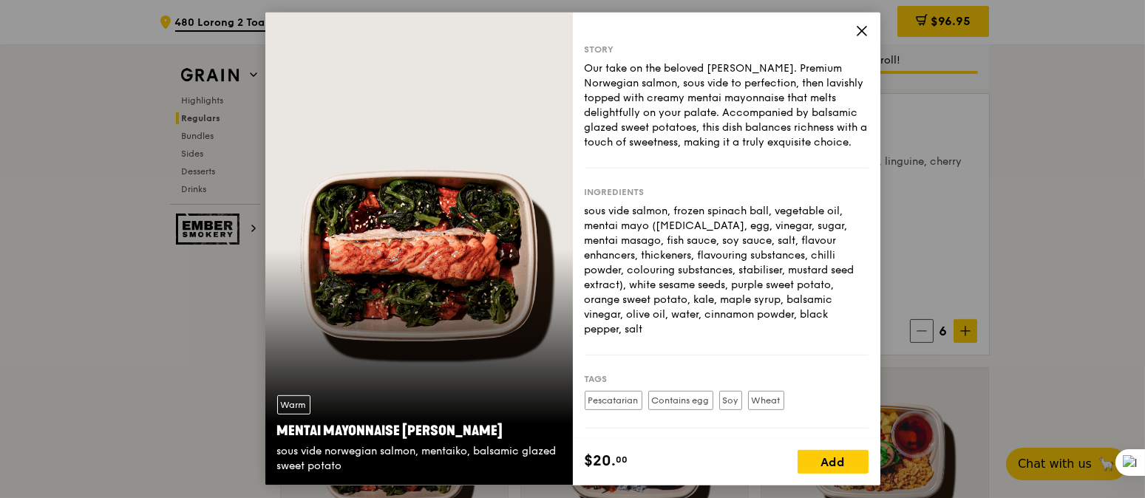
click at [832, 482] on div "$20. 00 Add" at bounding box center [727, 461] width 308 height 47
click at [832, 467] on div "Add" at bounding box center [833, 462] width 71 height 24
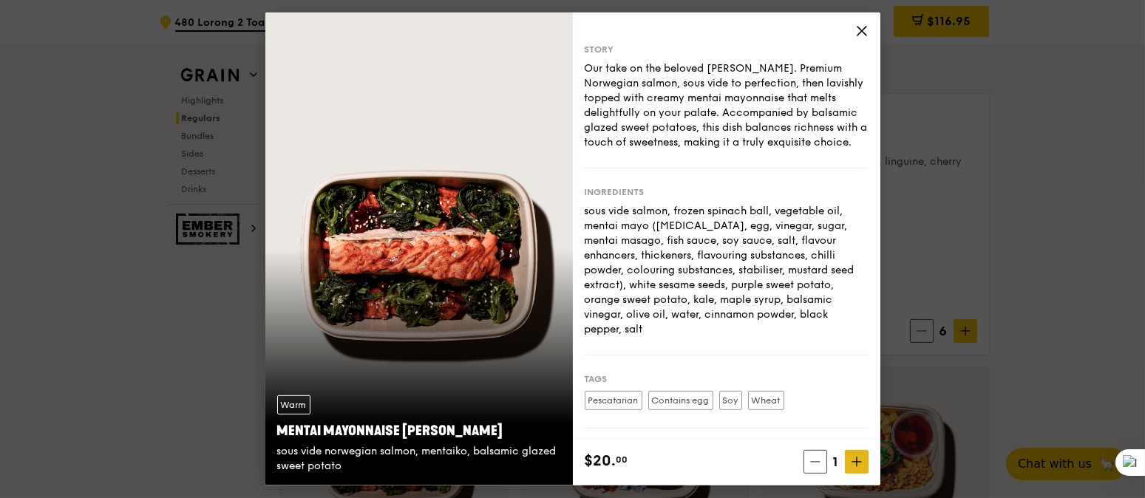
click at [850, 458] on span at bounding box center [857, 462] width 24 height 24
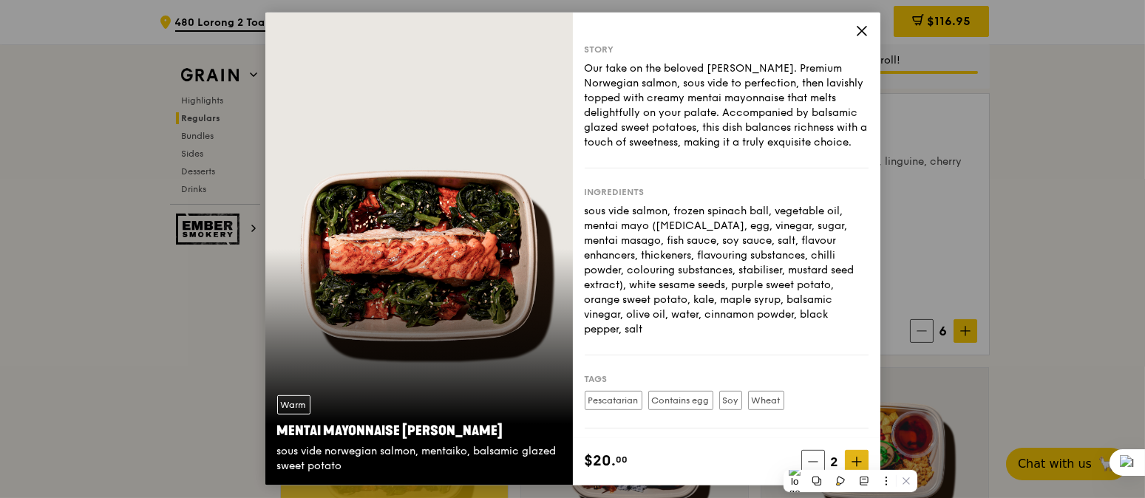
click at [850, 458] on span at bounding box center [857, 462] width 24 height 24
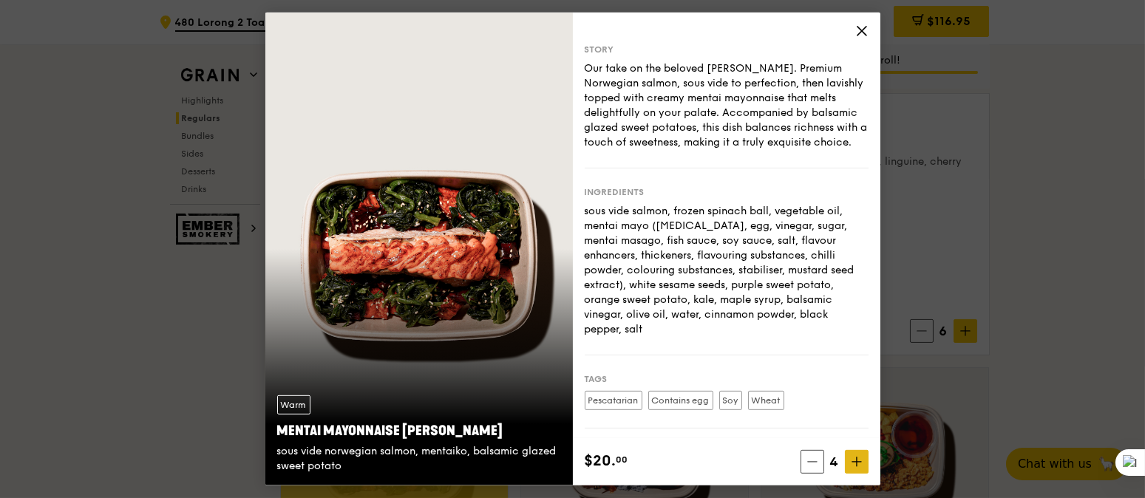
click at [850, 458] on span at bounding box center [857, 462] width 24 height 24
type input "6"
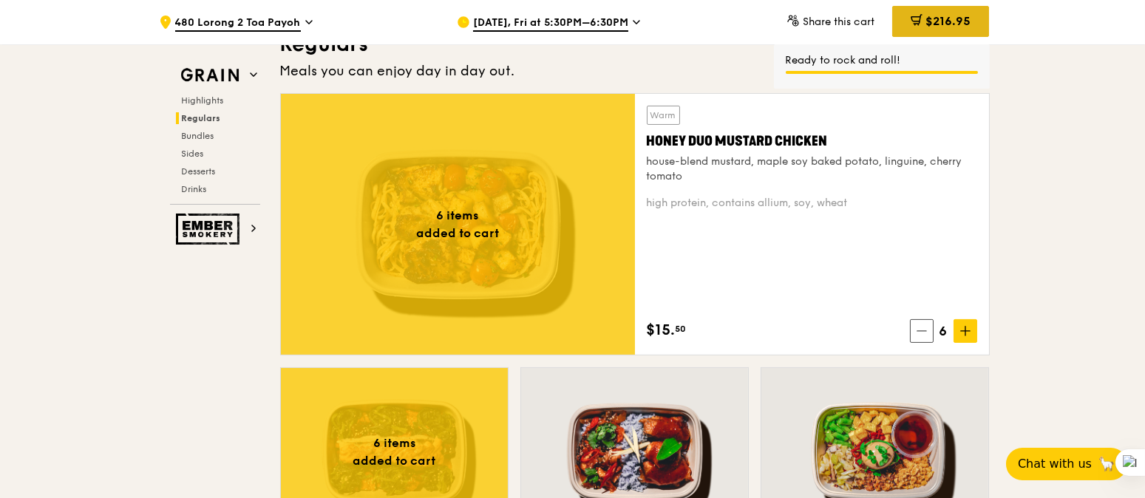
click at [972, 22] on div "$216.95" at bounding box center [940, 21] width 97 height 31
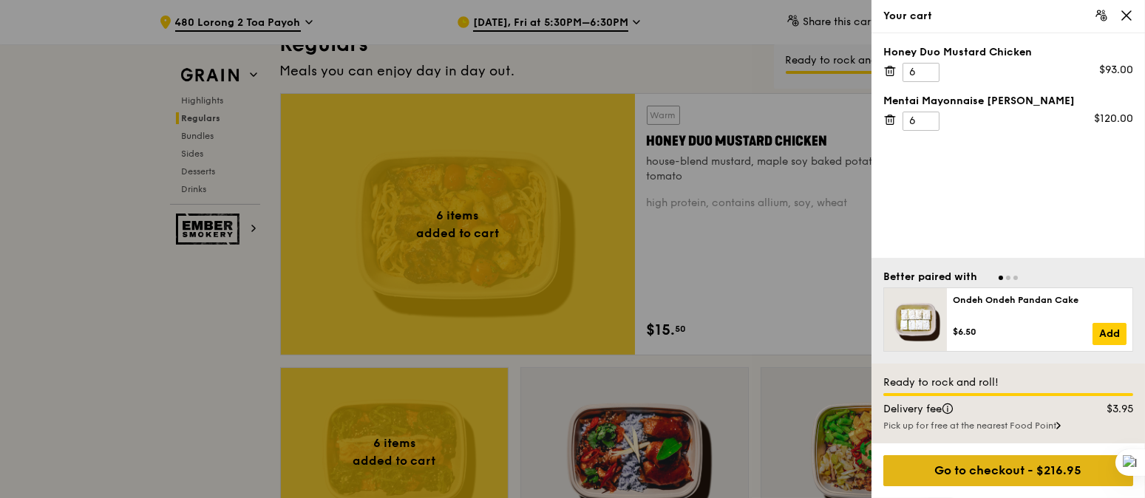
click at [977, 468] on div "Go to checkout - $216.95" at bounding box center [1008, 470] width 250 height 31
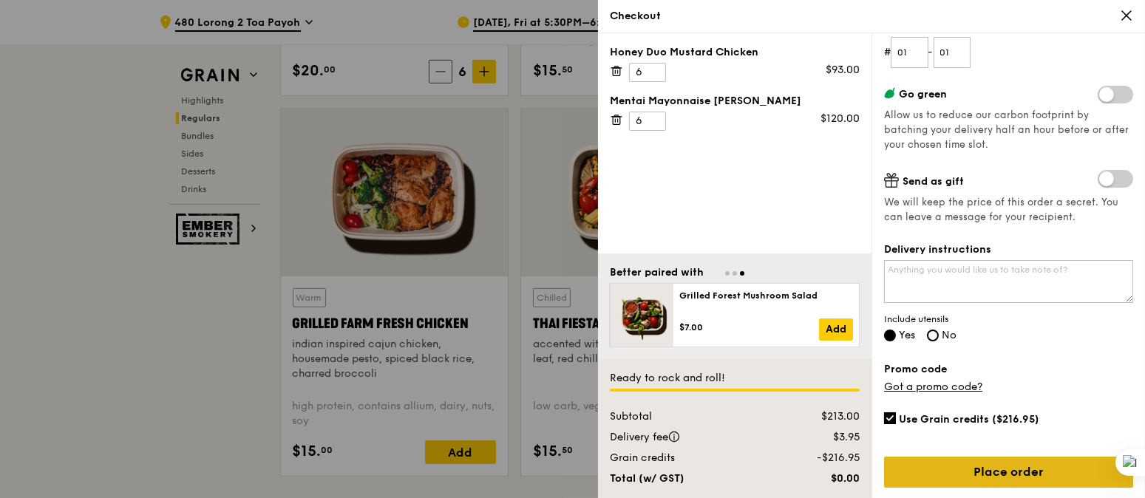
scroll to position [1774, 0]
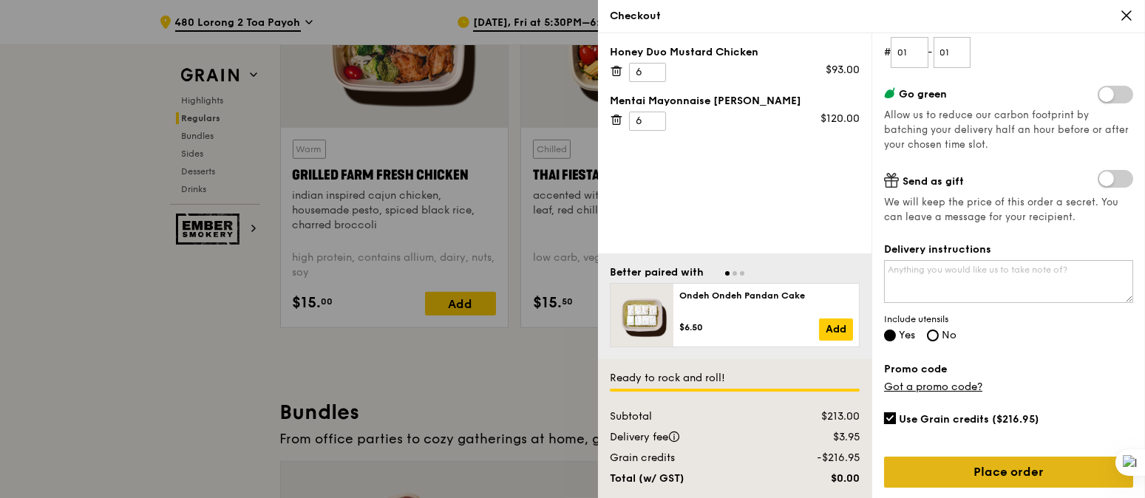
click at [1026, 469] on link "Place order" at bounding box center [1008, 472] width 249 height 31
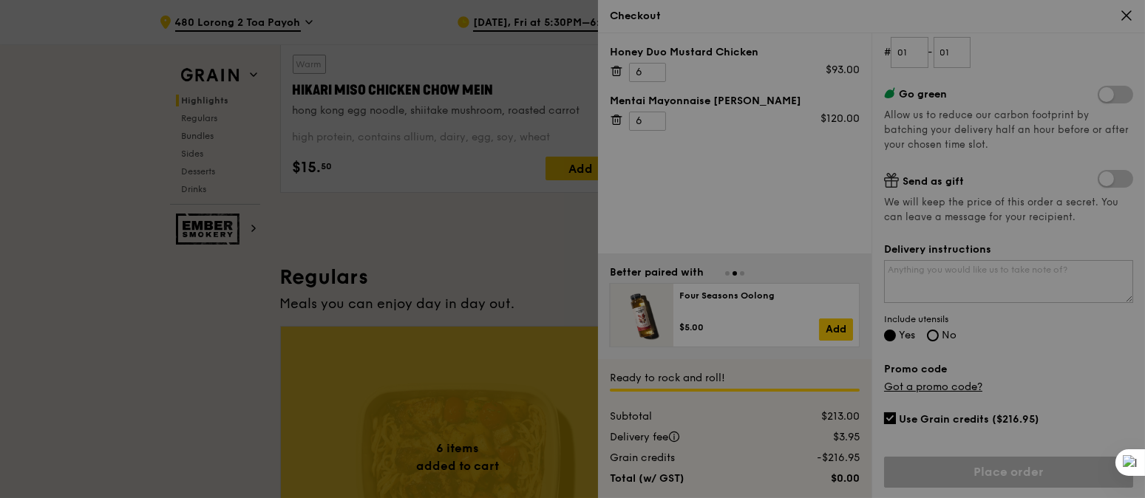
scroll to position [591, 0]
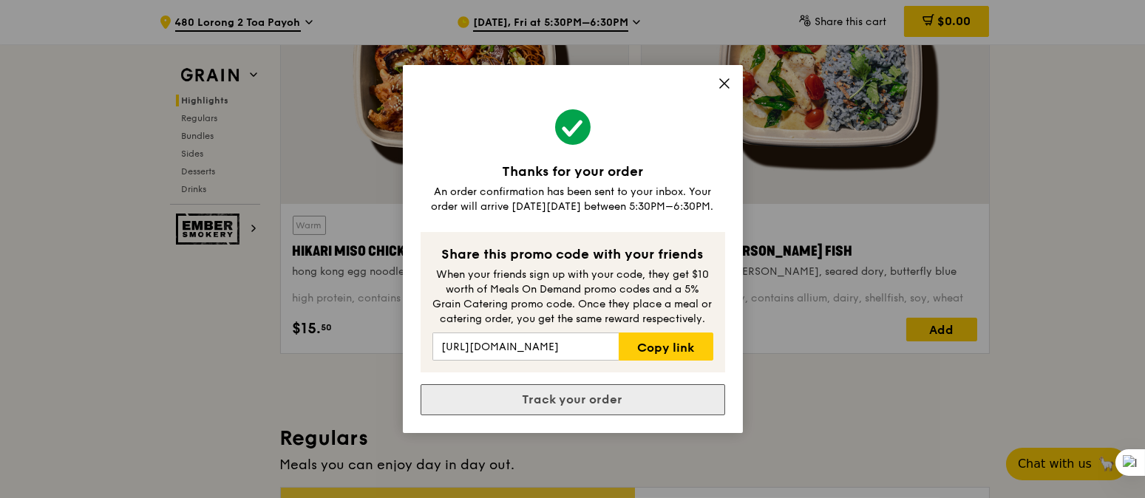
click at [637, 402] on link "Track your order" at bounding box center [573, 399] width 305 height 31
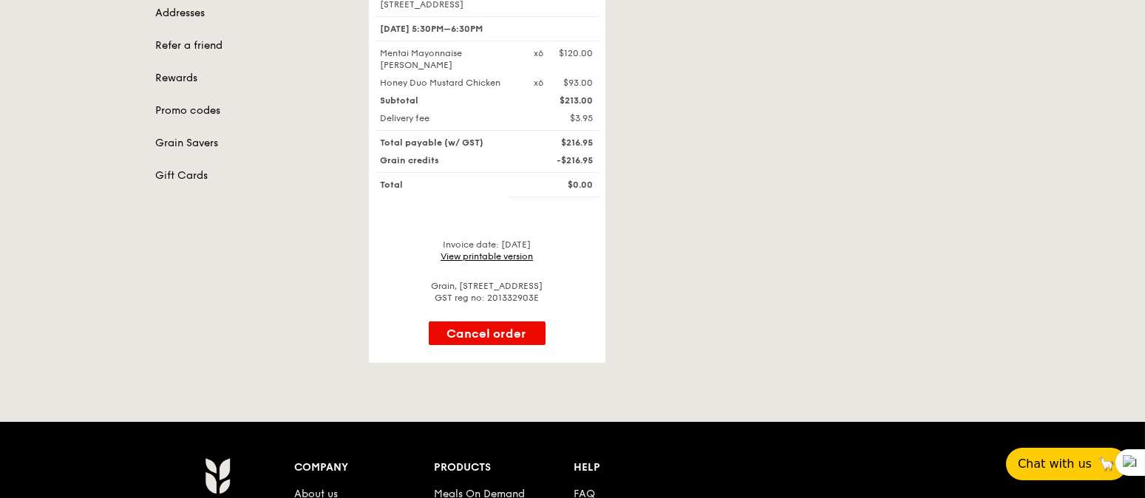
scroll to position [394, 0]
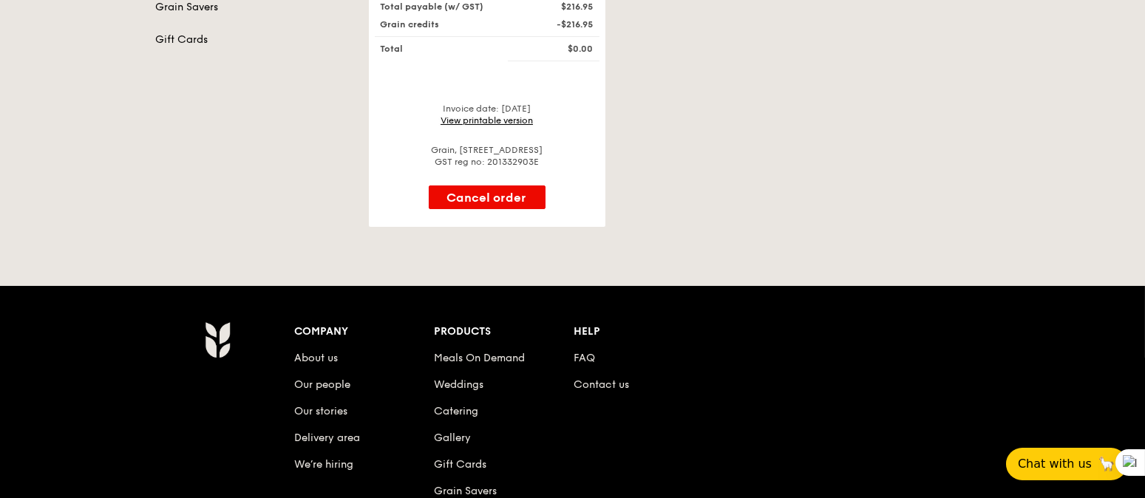
click at [504, 117] on link "View printable version" at bounding box center [487, 120] width 92 height 10
